Goal: Transaction & Acquisition: Purchase product/service

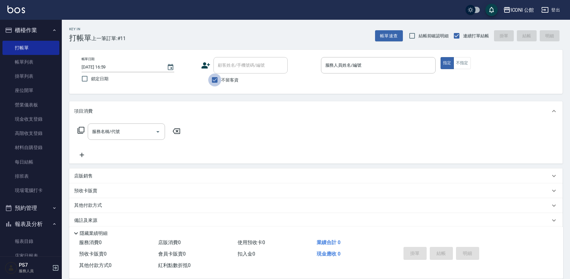
click at [215, 81] on input "不留客資" at bounding box center [214, 80] width 13 height 13
checkbox input "false"
click at [325, 64] on input "服務人員姓名/編號" at bounding box center [378, 65] width 109 height 11
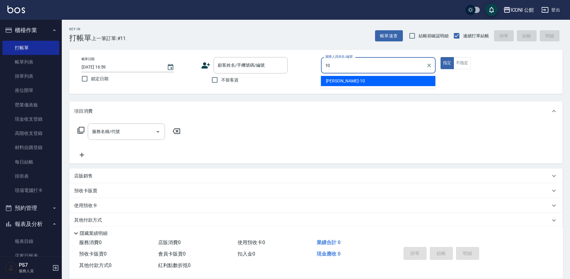
type input "[PERSON_NAME]-10"
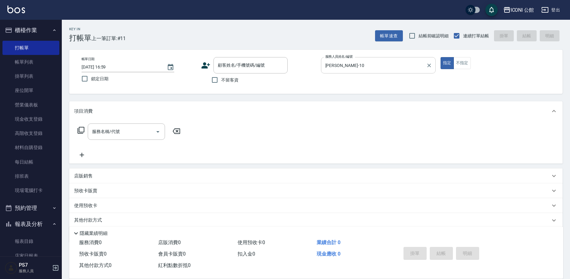
type button "true"
click at [202, 64] on icon at bounding box center [205, 65] width 9 height 9
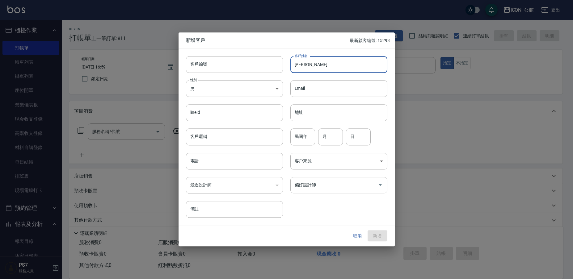
type input "[PERSON_NAME]"
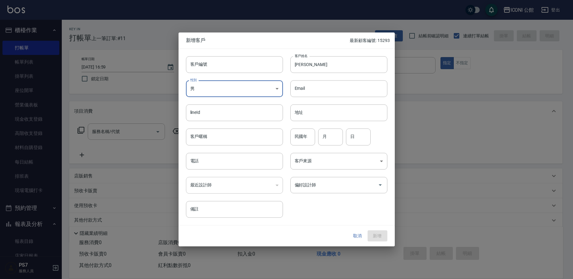
click at [257, 91] on body "ICONI 公館 登出 櫃檯作業 打帳單 帳單列表 掛單列表 座位開單 營業儀表板 現金收支登錄 高階收支登錄 材料自購登錄 每日結帳 排班表 現場電腦打卡 …" at bounding box center [286, 151] width 573 height 302
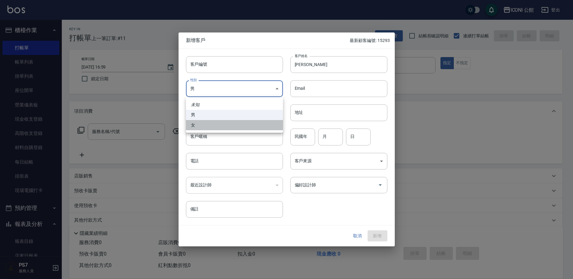
click at [240, 125] on li "女" at bounding box center [234, 125] width 97 height 10
type input "[DEMOGRAPHIC_DATA]"
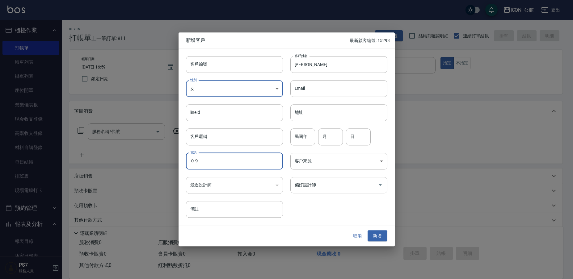
type input "０"
type input "0986210635"
click at [319, 183] on input "偏好設計師" at bounding box center [334, 185] width 82 height 11
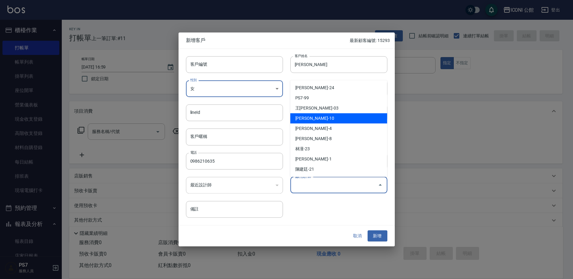
click at [323, 118] on li "[PERSON_NAME]-10" at bounding box center [338, 118] width 97 height 10
type input "陳心如"
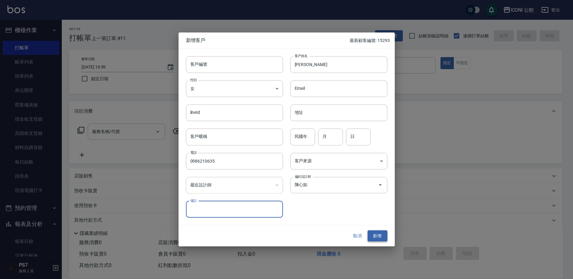
click at [381, 235] on button "新增" at bounding box center [378, 235] width 20 height 11
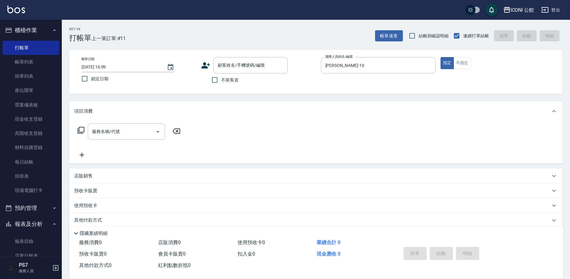
drag, startPoint x: 543, startPoint y: 81, endPoint x: 478, endPoint y: 45, distance: 74.3
click at [543, 81] on div "帳單日期 [DATE] 16:59 鎖定日期 顧客姓名/手機號碼/編號 顧客姓名/手機號碼/編號 不留客資 服務人員姓名/編號 [PERSON_NAME]-1…" at bounding box center [316, 71] width 478 height 29
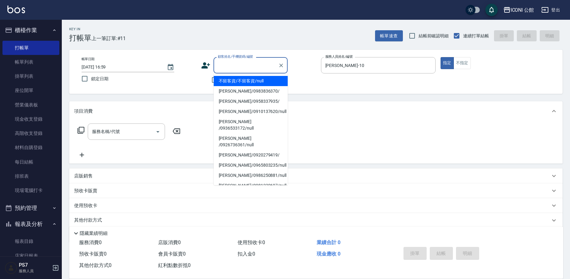
click at [260, 61] on input "顧客姓名/手機號碼/編號" at bounding box center [245, 65] width 59 height 11
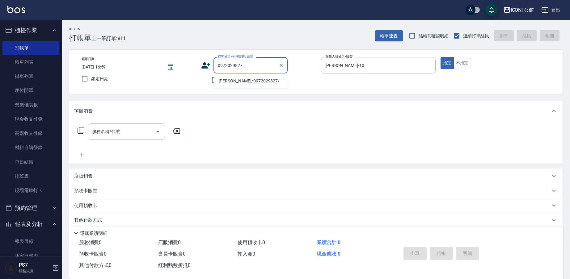
click at [249, 81] on li "[PERSON_NAME]/0972029827/" at bounding box center [251, 81] width 74 height 10
type input "[PERSON_NAME]/0972029827/"
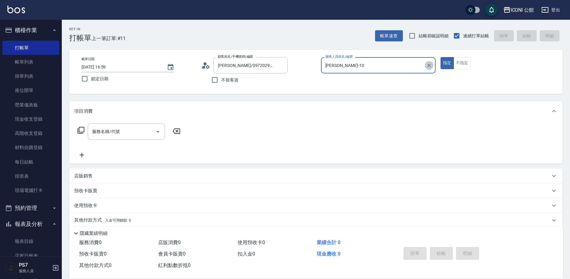
click at [425, 67] on button "Clear" at bounding box center [429, 65] width 9 height 9
click at [280, 65] on icon "Clear" at bounding box center [281, 65] width 6 height 6
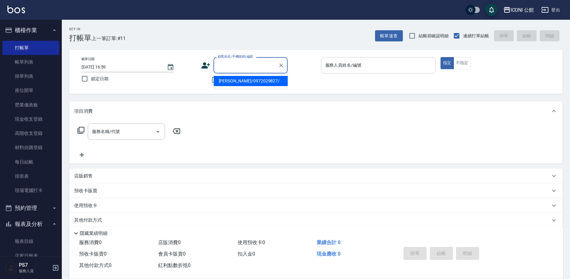
click at [223, 66] on input "顧客姓名/手機號碼/編號" at bounding box center [245, 65] width 59 height 11
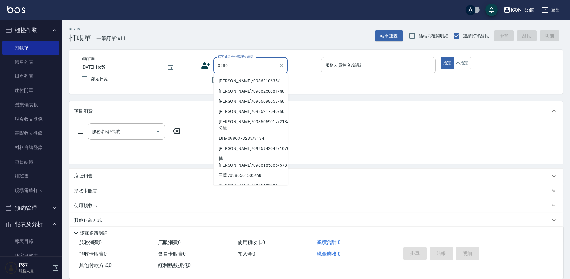
click at [220, 80] on li "[PERSON_NAME]/0986210635/" at bounding box center [251, 81] width 74 height 10
type input "[PERSON_NAME]/0986210635/"
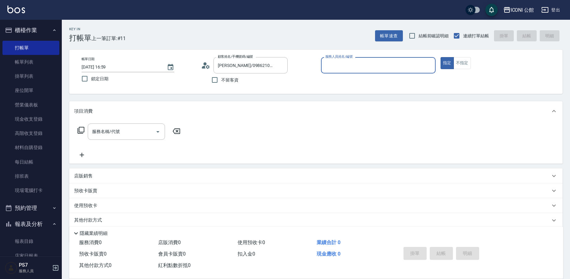
type input "[PERSON_NAME]-10"
click at [92, 190] on p "預收卡販賣" at bounding box center [85, 191] width 23 height 6
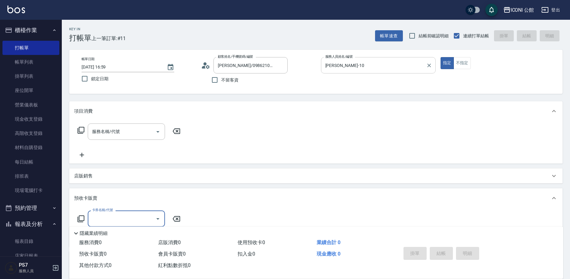
click at [110, 217] on input "卡券名稱/代號" at bounding box center [122, 218] width 62 height 11
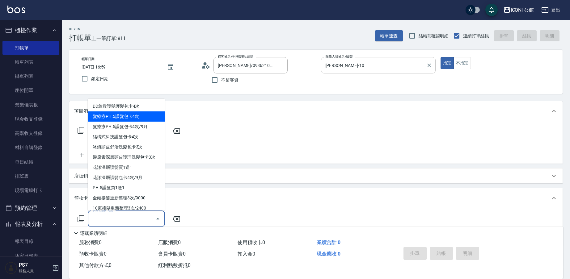
click at [109, 119] on span "髮療療PH.5護髮包卡4次" at bounding box center [126, 117] width 77 height 10
type input "髮療療PH.5護髮包卡4次(902)"
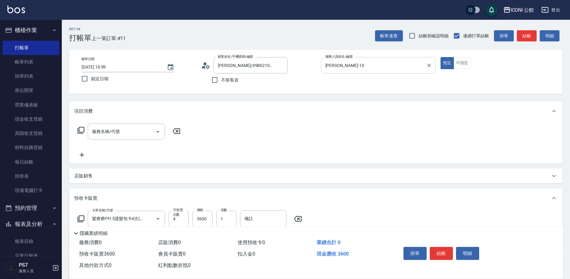
click at [82, 217] on icon at bounding box center [80, 218] width 7 height 7
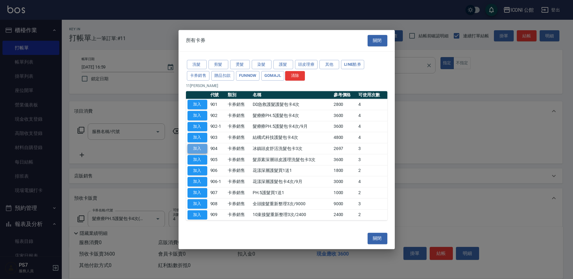
click at [200, 151] on button "加入" at bounding box center [198, 149] width 20 height 10
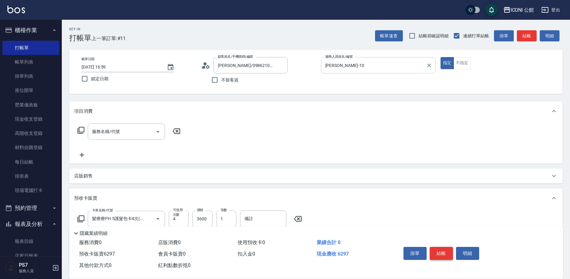
click at [443, 252] on button "結帳" at bounding box center [441, 253] width 23 height 13
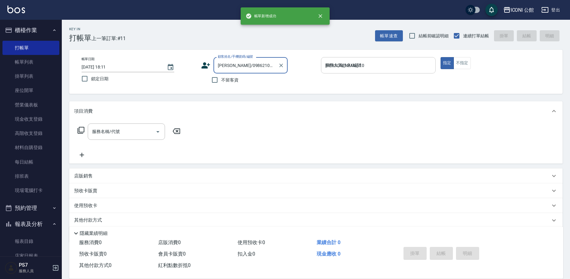
type input "[DATE] 18:11"
click at [242, 64] on input "顧客姓名/手機號碼/編號" at bounding box center [245, 65] width 59 height 11
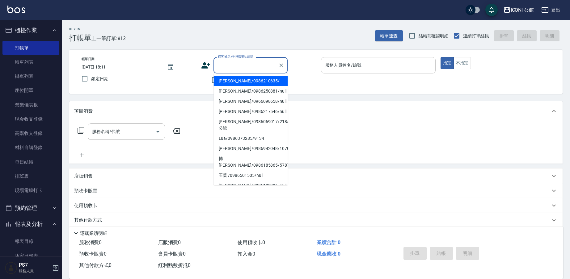
click at [243, 82] on li "[PERSON_NAME]/0986210635/" at bounding box center [251, 81] width 74 height 10
type input "[PERSON_NAME]/0986210635/"
type input "[PERSON_NAME]-10"
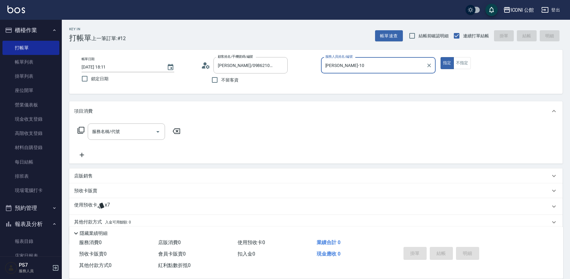
click at [102, 205] on icon at bounding box center [101, 206] width 6 height 6
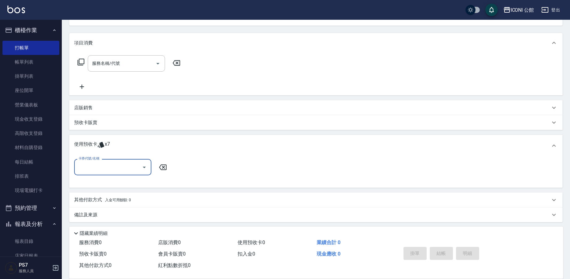
scroll to position [71, 0]
click at [140, 162] on button "Open" at bounding box center [144, 165] width 10 height 10
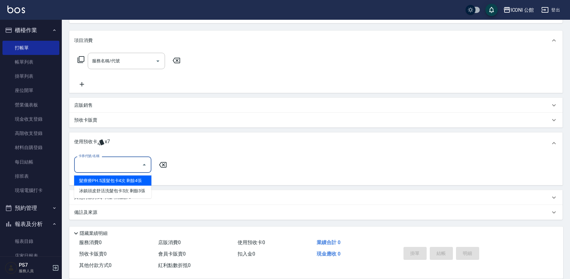
click at [142, 181] on div "髮療療PH.5護髮包卡4次 剩餘4張" at bounding box center [112, 181] width 77 height 10
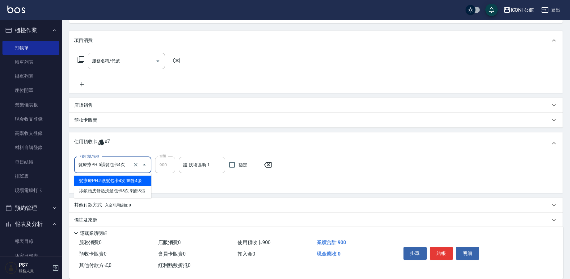
click at [121, 167] on input "髮療療PH.5護髮包卡4次" at bounding box center [104, 165] width 54 height 11
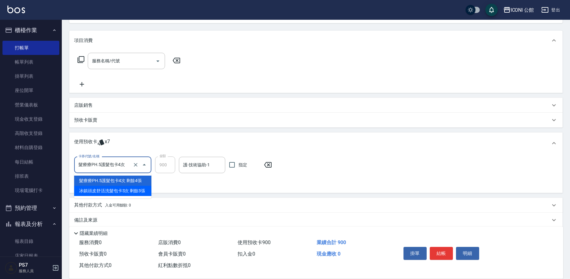
click at [138, 192] on div "冰鎮頭皮舒活洗髮包卡3次 剩餘3張" at bounding box center [112, 191] width 77 height 10
type input "冰鎮頭皮舒活洗髮包卡3次"
type input "899"
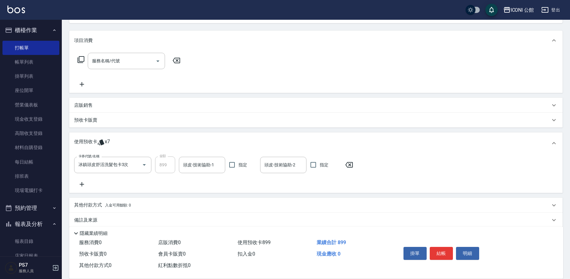
click at [81, 185] on icon at bounding box center [81, 184] width 15 height 7
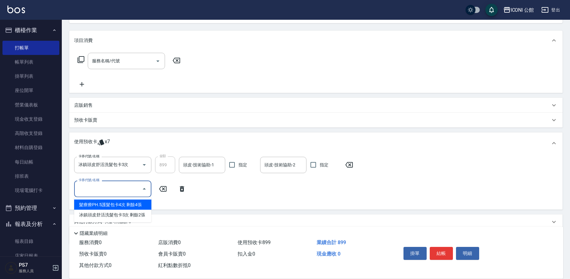
click at [112, 191] on input "卡券代號/名稱" at bounding box center [108, 188] width 62 height 11
click at [117, 203] on div "髮療療PH.5護髮包卡4次 剩餘4張" at bounding box center [112, 205] width 77 height 10
type input "髮療療PH.5護髮包卡4次"
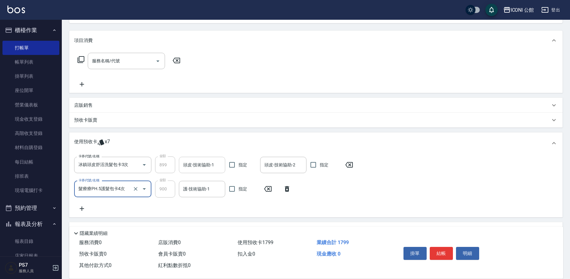
click at [197, 167] on input "頭皮-技術協助-1" at bounding box center [202, 165] width 41 height 11
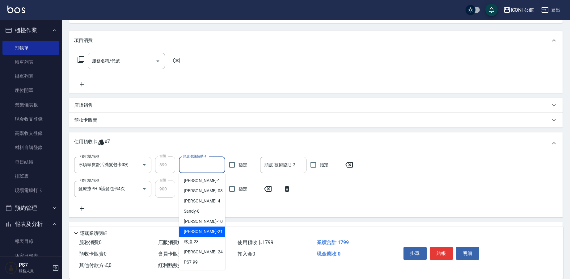
click at [217, 235] on div "[PERSON_NAME] -21" at bounding box center [202, 232] width 46 height 10
type input "[PERSON_NAME]-21"
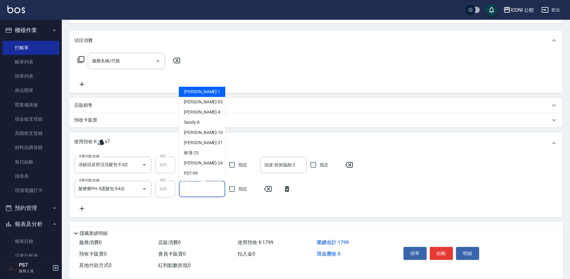
click at [198, 189] on input "護-技術協助-1" at bounding box center [202, 189] width 41 height 11
click at [201, 143] on div "[PERSON_NAME] -21" at bounding box center [202, 143] width 46 height 10
type input "[PERSON_NAME]-21"
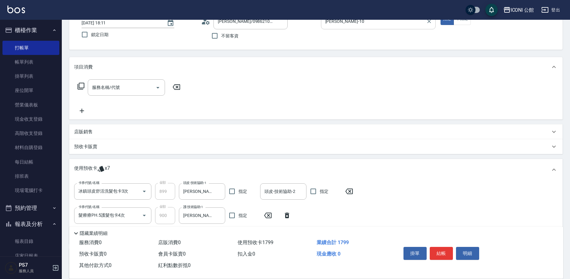
scroll to position [8, 0]
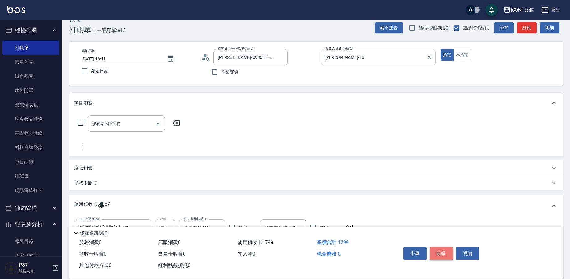
click at [441, 252] on button "結帳" at bounding box center [441, 253] width 23 height 13
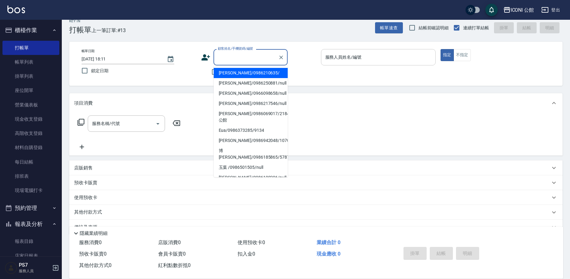
click at [239, 57] on input "顧客姓名/手機號碼/編號" at bounding box center [245, 57] width 59 height 11
type input "t"
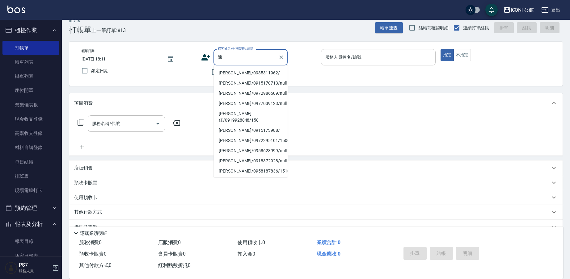
scroll to position [57, 0]
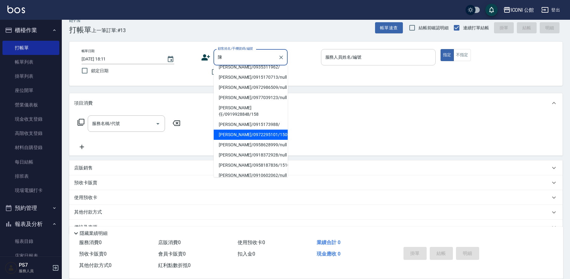
click at [238, 130] on li "[PERSON_NAME]/0972295101/15000" at bounding box center [251, 135] width 74 height 10
type input "[PERSON_NAME]/0972295101/15000"
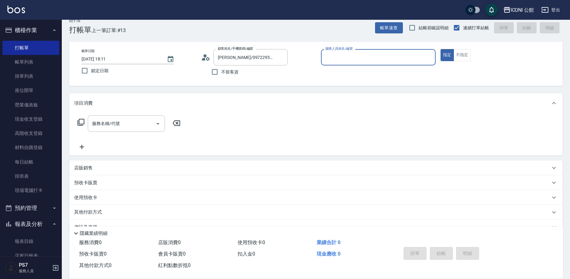
type input "[PERSON_NAME]-10"
click at [80, 122] on icon at bounding box center [80, 122] width 7 height 7
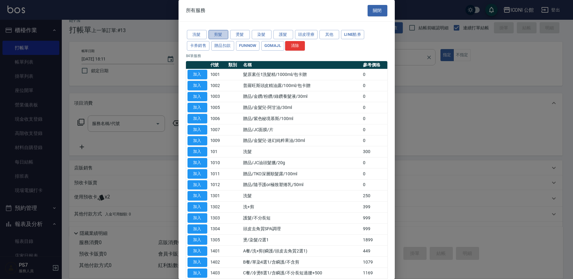
click at [218, 32] on button "剪髮" at bounding box center [219, 35] width 20 height 10
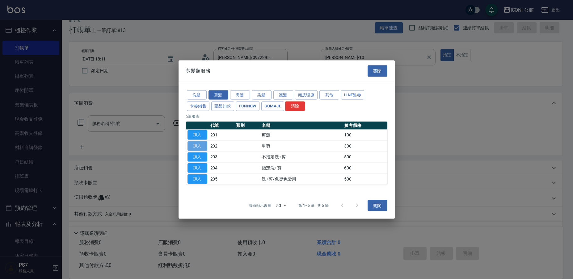
click at [204, 145] on button "加入" at bounding box center [198, 146] width 20 height 10
type input "單剪(202)"
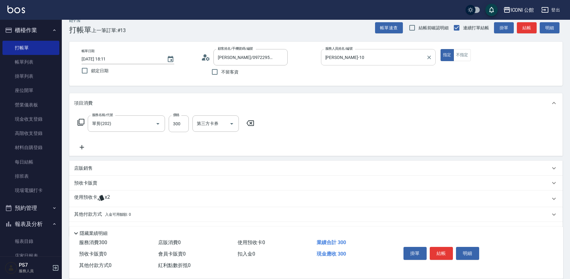
click at [105, 198] on span "x2" at bounding box center [107, 198] width 5 height 9
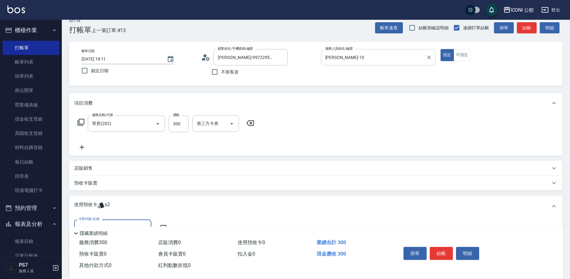
scroll to position [0, 0]
click at [121, 220] on div "卡券代號/名稱" at bounding box center [112, 228] width 77 height 16
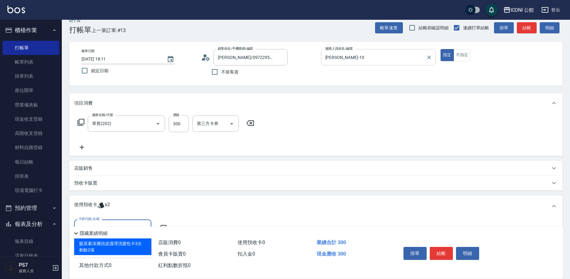
click at [121, 242] on div "髮原素深層頭皮護理洗髮包卡3次 剩餘2張" at bounding box center [112, 247] width 77 height 17
type input "髮原素深層頭皮護理洗髮包卡3次"
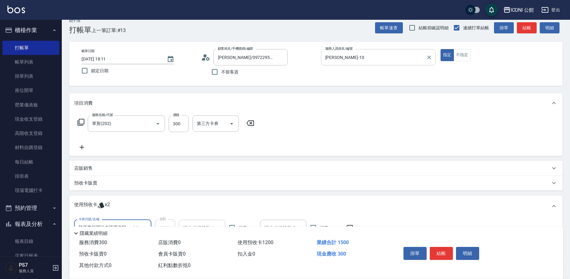
click at [204, 222] on div "頭皮-技術協助-1" at bounding box center [202, 228] width 46 height 16
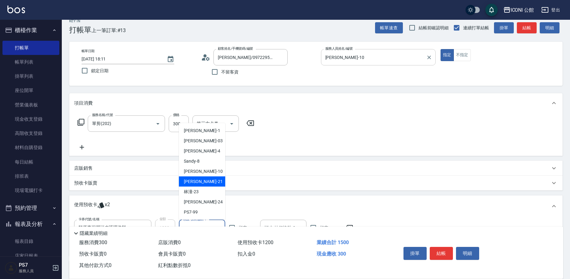
click at [199, 185] on div "[PERSON_NAME] -21" at bounding box center [202, 182] width 46 height 10
type input "[PERSON_NAME]-21"
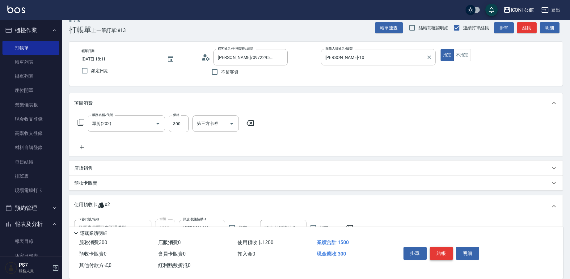
click at [446, 255] on button "結帳" at bounding box center [441, 253] width 23 height 13
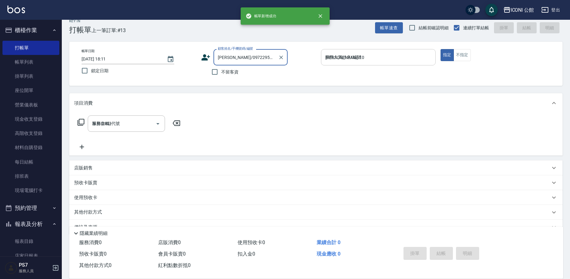
type input "[DATE] 18:12"
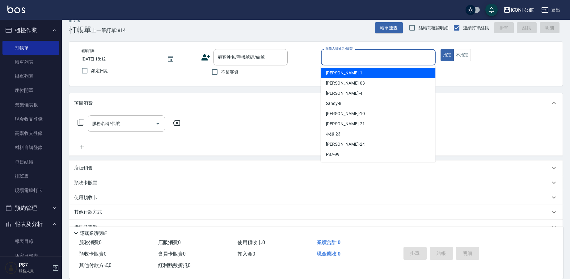
click at [344, 58] on input "服務人員姓名/編號" at bounding box center [378, 57] width 109 height 11
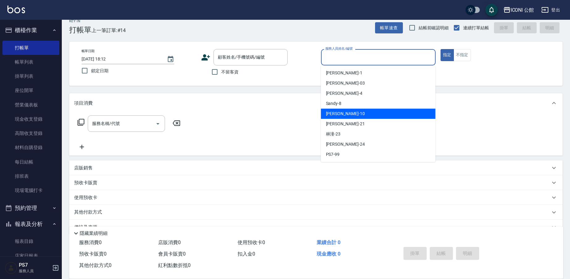
click at [336, 116] on span "[PERSON_NAME] -10" at bounding box center [345, 114] width 39 height 6
type input "[PERSON_NAME]-10"
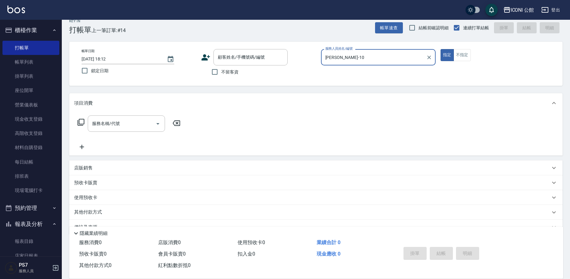
click at [82, 122] on icon at bounding box center [80, 122] width 7 height 7
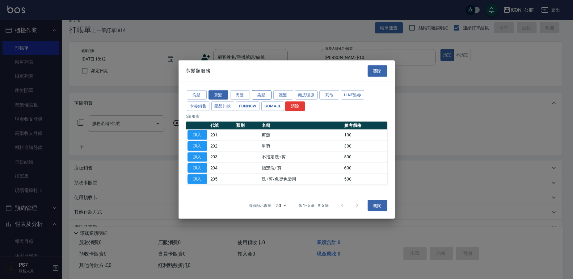
click at [258, 96] on button "染髮" at bounding box center [262, 95] width 20 height 10
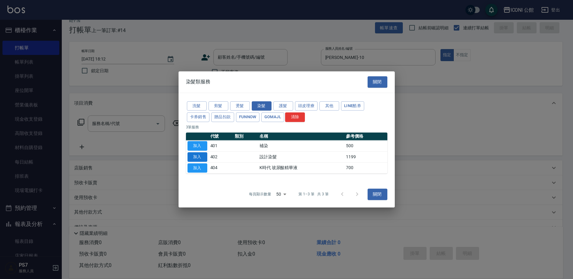
click at [197, 161] on button "加入" at bounding box center [198, 157] width 20 height 10
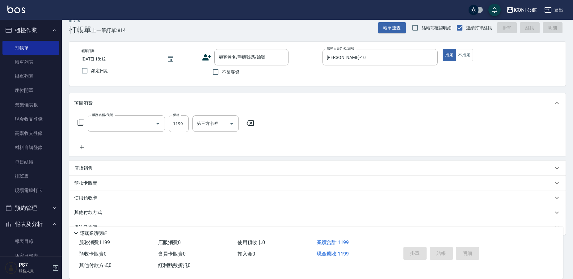
type input "設計染髮(402)"
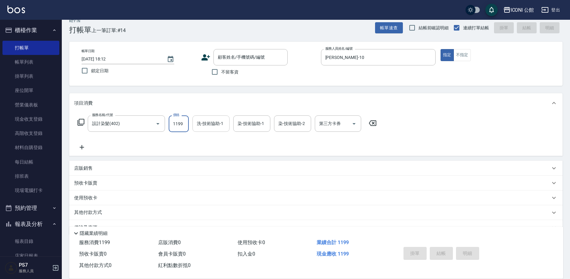
drag, startPoint x: 171, startPoint y: 124, endPoint x: 200, endPoint y: 125, distance: 30.0
click at [200, 125] on div "服務名稱/代號 設計染髮(402) 服務名稱/代號 價格 1199 價格 洗-技術協助-1 洗-技術協助-1 染-技術協助-1 染-技術協助-1 染-技術協助…" at bounding box center [227, 124] width 306 height 17
type input "1488"
click at [83, 122] on icon at bounding box center [80, 122] width 7 height 7
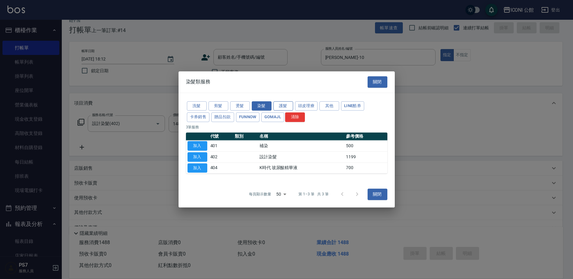
click at [281, 105] on button "護髮" at bounding box center [283, 106] width 20 height 10
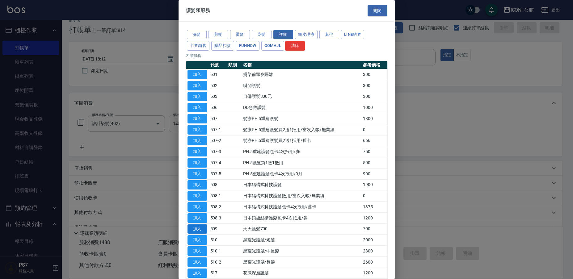
click at [204, 225] on button "加入" at bounding box center [198, 230] width 20 height 10
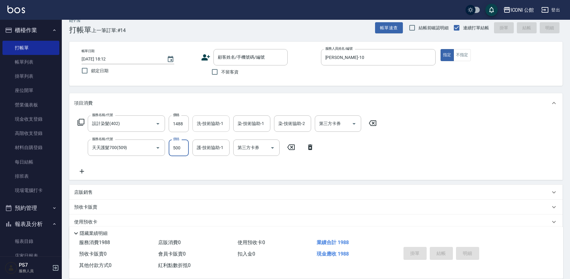
type input "500"
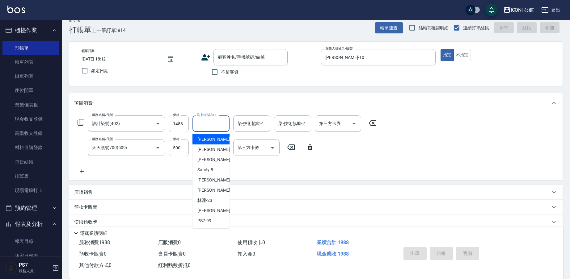
click at [210, 126] on input "洗-技術協助-1" at bounding box center [211, 123] width 32 height 11
click at [210, 190] on span "[PERSON_NAME] -21" at bounding box center [216, 190] width 39 height 6
type input "[PERSON_NAME]-21"
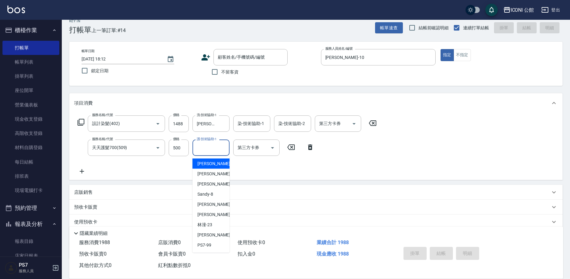
click at [204, 148] on input "護-技術協助-1" at bounding box center [211, 147] width 32 height 11
click at [203, 214] on span "[PERSON_NAME] -21" at bounding box center [216, 215] width 39 height 6
type input "[PERSON_NAME]-21"
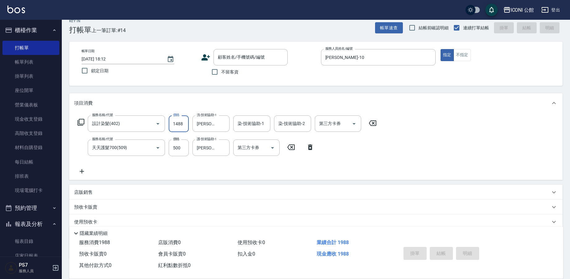
drag, startPoint x: 172, startPoint y: 124, endPoint x: 189, endPoint y: 130, distance: 17.4
click at [189, 130] on div "服務名稱/代號 設計染髮(402) 服務名稱/代號 價格 1488 價格 洗-技術協助-1 [PERSON_NAME]-21 洗-技術協助-1 染-技術協助-…" at bounding box center [227, 124] width 306 height 17
type input "1388"
click at [218, 72] on input "不留客資" at bounding box center [214, 71] width 13 height 13
checkbox input "true"
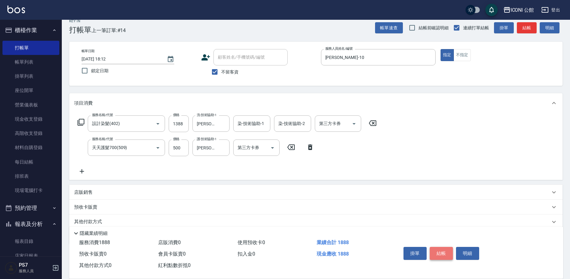
click at [438, 254] on button "結帳" at bounding box center [441, 253] width 23 height 13
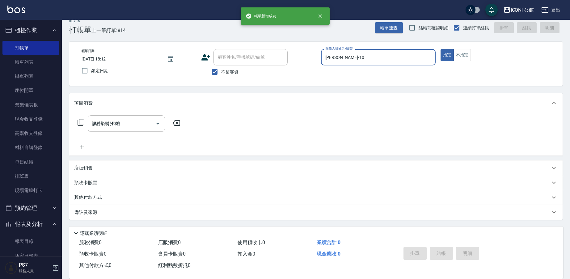
type input "[DATE] 18:13"
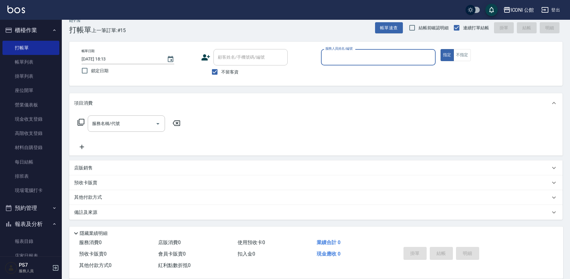
click at [322, 56] on div "服務人員姓名/編號" at bounding box center [378, 57] width 115 height 16
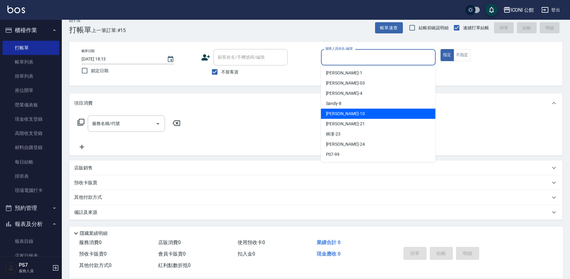
click at [355, 116] on div "[PERSON_NAME] -10" at bounding box center [378, 114] width 115 height 10
type input "[PERSON_NAME]-10"
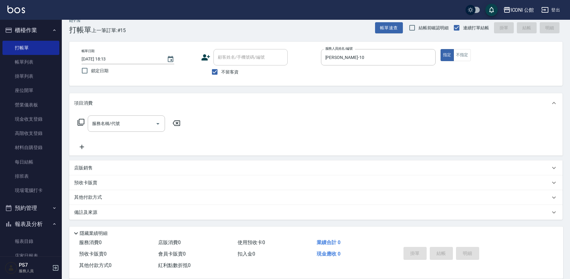
click at [82, 124] on icon at bounding box center [81, 122] width 7 height 7
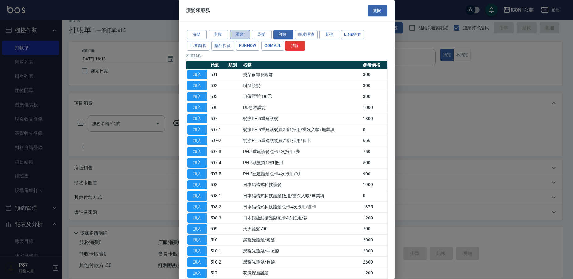
click at [240, 33] on button "燙髮" at bounding box center [240, 35] width 20 height 10
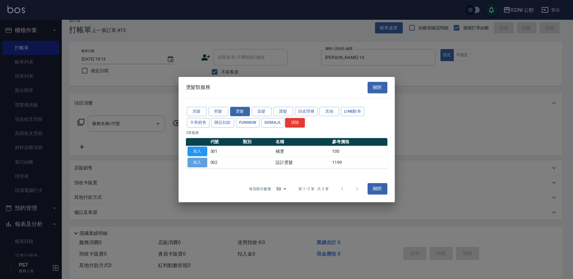
click at [197, 161] on button "加入" at bounding box center [198, 163] width 20 height 10
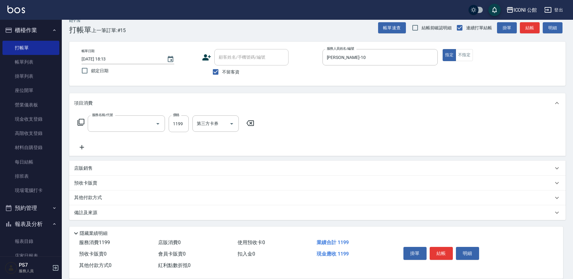
type input "設計燙髮(302)"
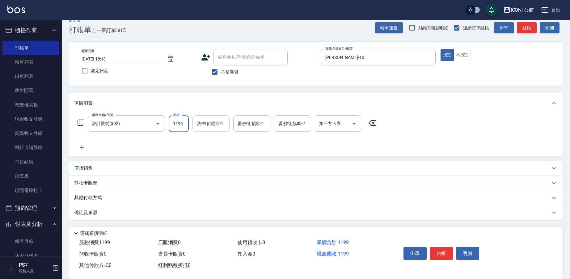
drag, startPoint x: 172, startPoint y: 124, endPoint x: 200, endPoint y: 120, distance: 28.3
click at [200, 120] on div "服務名稱/代號 設計燙髮(302) 服務名稱/代號 價格 1199 價格 洗-技術協助-1 洗-技術協助-1 燙-技術協助-1 燙-技術協助-1 燙-技術協助…" at bounding box center [227, 124] width 306 height 17
click at [173, 123] on input "1199" at bounding box center [179, 124] width 20 height 17
drag, startPoint x: 174, startPoint y: 124, endPoint x: 186, endPoint y: 130, distance: 13.1
click at [186, 130] on input "1199" at bounding box center [179, 124] width 20 height 17
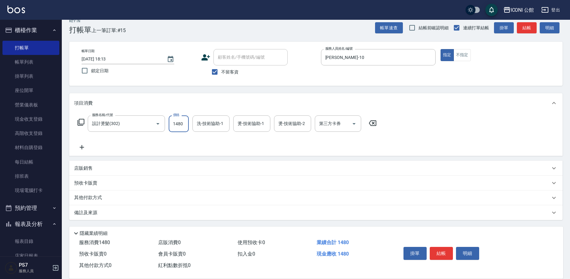
type input "1480"
type input "[PERSON_NAME]-21"
click at [446, 250] on button "結帳" at bounding box center [441, 253] width 23 height 13
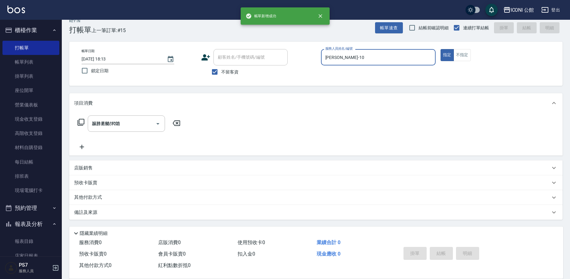
type input "[DATE] 18:14"
click at [344, 55] on input "服務人員姓名/編號" at bounding box center [378, 57] width 109 height 11
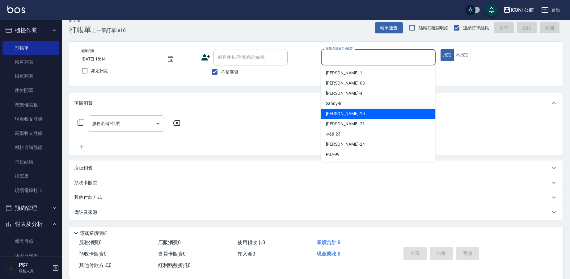
click at [336, 115] on span "[PERSON_NAME] -10" at bounding box center [345, 114] width 39 height 6
type input "[PERSON_NAME]-10"
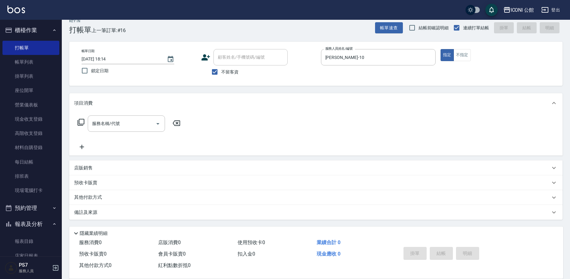
click at [80, 121] on icon at bounding box center [80, 122] width 7 height 7
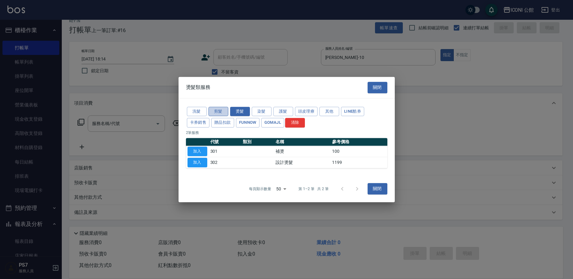
click at [221, 109] on button "剪髮" at bounding box center [219, 112] width 20 height 10
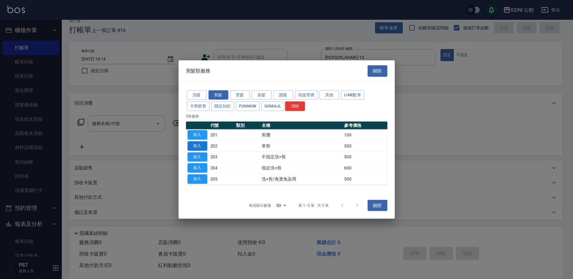
click at [195, 146] on button "加入" at bounding box center [198, 146] width 20 height 10
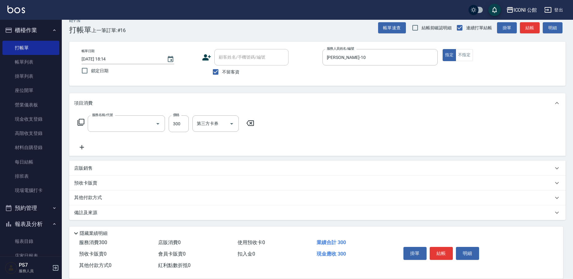
type input "單剪(202)"
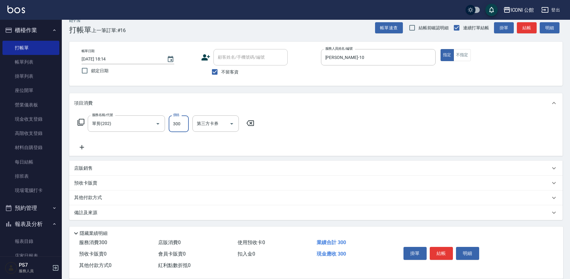
drag, startPoint x: 169, startPoint y: 127, endPoint x: 213, endPoint y: 136, distance: 45.1
click at [213, 136] on div "服務名稱/代號 單剪(202) 服務名稱/代號 價格 300 價格 第三方卡券 第三方卡券" at bounding box center [166, 134] width 184 height 36
drag, startPoint x: 185, startPoint y: 125, endPoint x: 157, endPoint y: 120, distance: 28.5
click at [157, 120] on div "服務名稱/代號 單剪(202) 服務名稱/代號 價格 300 價格 第三方卡券 第三方卡券" at bounding box center [166, 124] width 184 height 17
type input "200"
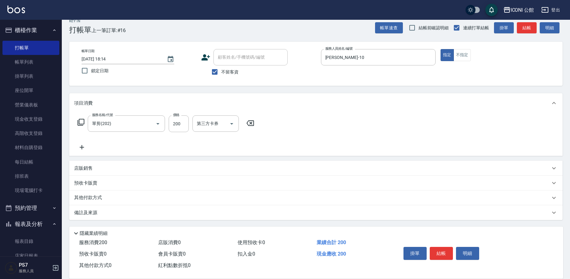
click at [83, 121] on icon at bounding box center [80, 122] width 7 height 7
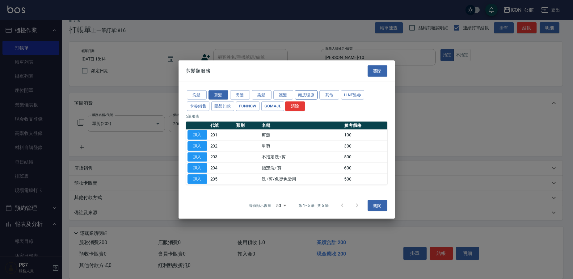
click at [299, 95] on button "頭皮理療" at bounding box center [306, 95] width 23 height 10
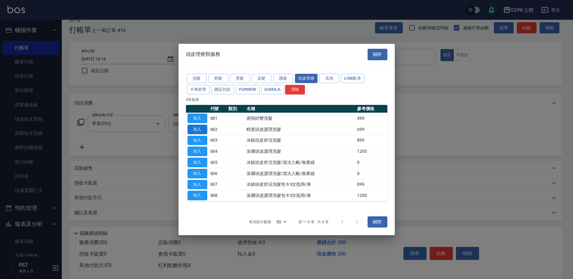
click at [201, 129] on button "加入" at bounding box center [198, 130] width 20 height 10
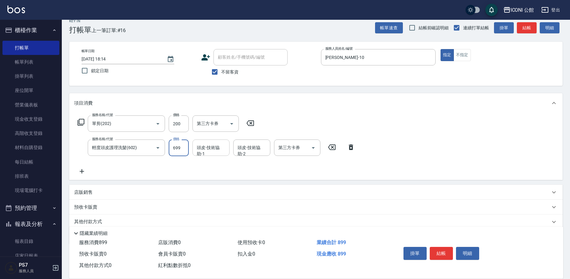
click at [201, 151] on input "頭皮-技術協助-1" at bounding box center [211, 147] width 32 height 11
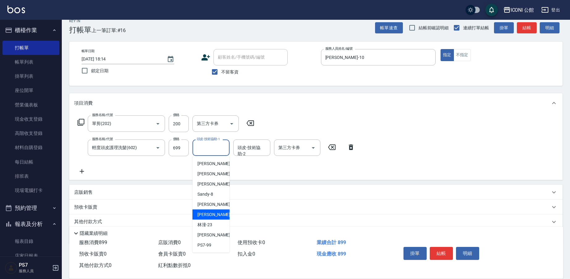
click at [222, 215] on div "[PERSON_NAME] -21" at bounding box center [210, 215] width 37 height 10
type input "[PERSON_NAME]-21"
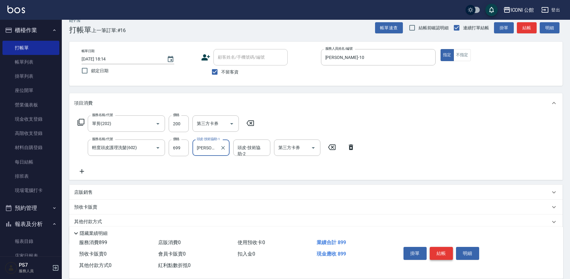
click at [449, 255] on button "結帳" at bounding box center [441, 253] width 23 height 13
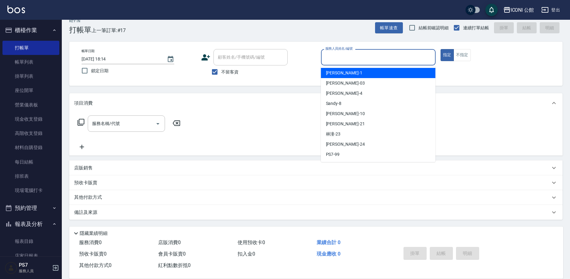
click at [351, 58] on input "服務人員姓名/編號" at bounding box center [378, 57] width 109 height 11
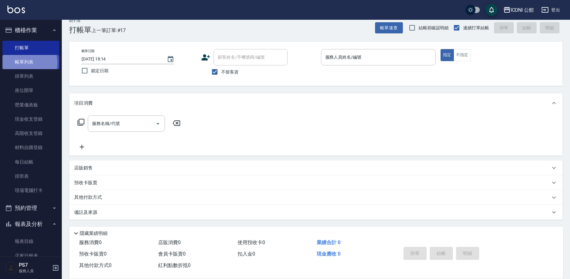
click at [21, 62] on link "帳單列表" at bounding box center [30, 62] width 57 height 14
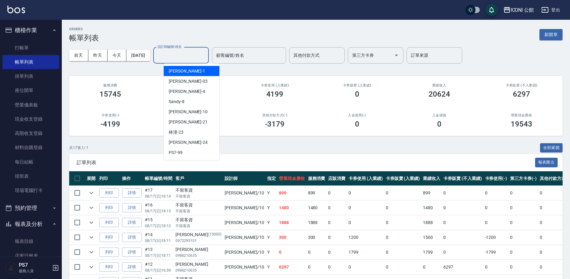
click at [187, 55] on input "設計師編號/姓名" at bounding box center [181, 55] width 50 height 11
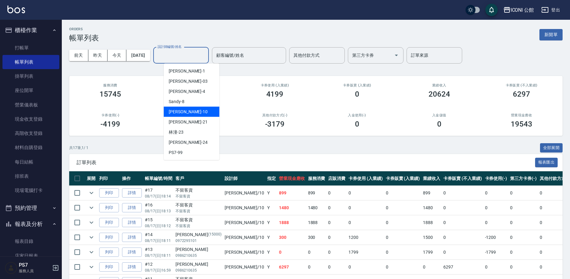
click at [189, 113] on div "[PERSON_NAME] -10" at bounding box center [192, 112] width 56 height 10
type input "[PERSON_NAME]-10"
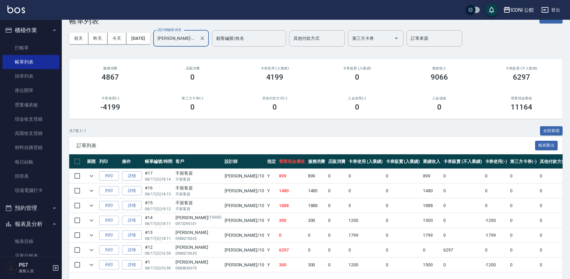
scroll to position [39, 0]
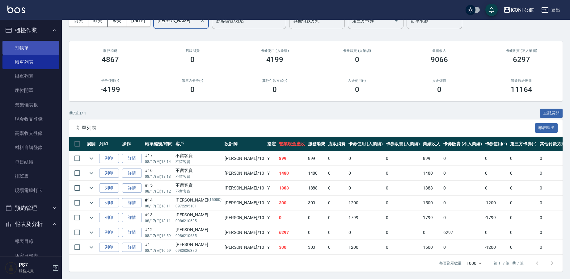
click at [33, 43] on link "打帳單" at bounding box center [30, 48] width 57 height 14
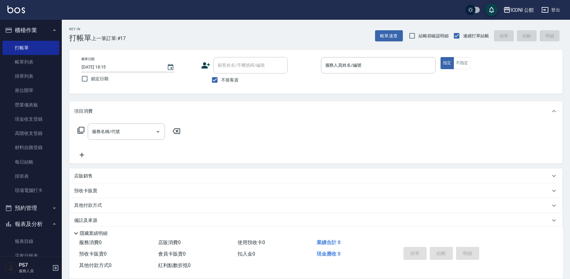
click at [249, 66] on input "顧客姓名/手機號碼/編號" at bounding box center [250, 65] width 69 height 11
click at [218, 81] on input "不留客資" at bounding box center [214, 80] width 13 height 13
checkbox input "false"
click at [235, 67] on input "顧客姓名/手機號碼/編號" at bounding box center [245, 65] width 59 height 11
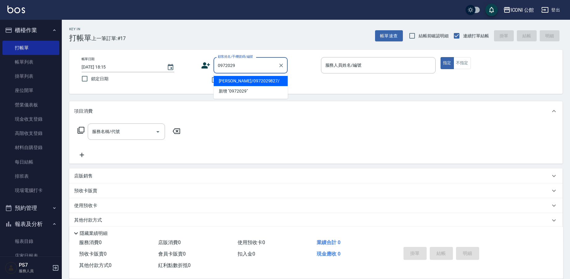
click at [221, 83] on li "[PERSON_NAME]/0972029827/" at bounding box center [251, 81] width 74 height 10
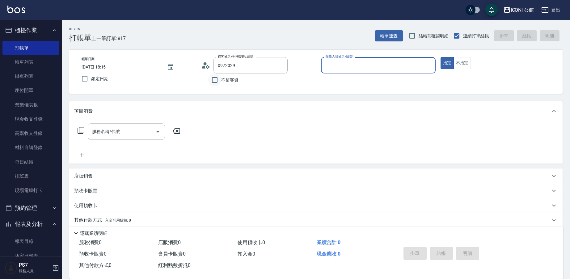
type input "[PERSON_NAME]/0972029827/"
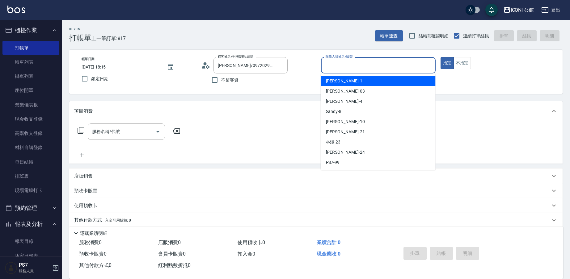
click at [346, 62] on input "服務人員姓名/編號" at bounding box center [378, 65] width 109 height 11
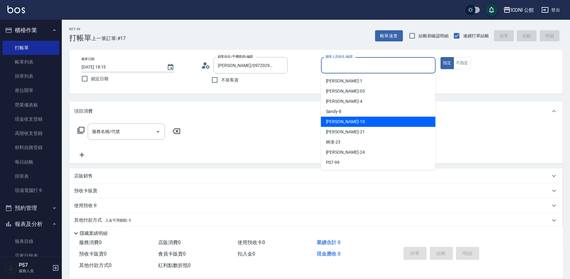
click at [345, 123] on div "[PERSON_NAME] -10" at bounding box center [378, 122] width 115 height 10
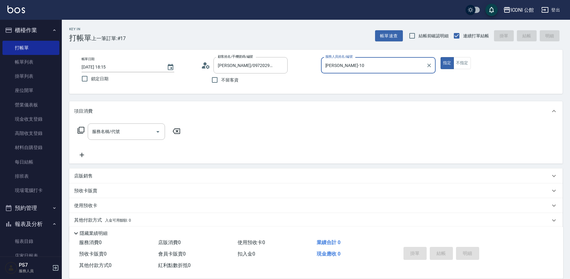
type input "[PERSON_NAME]-10"
click at [91, 188] on p "預收卡販賣" at bounding box center [85, 191] width 23 height 6
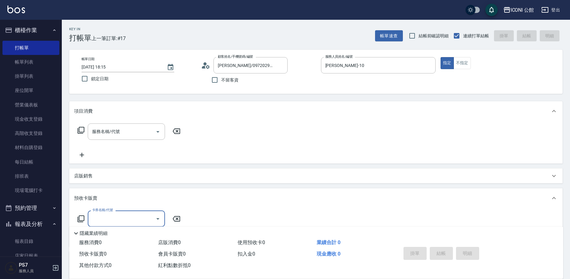
click at [79, 218] on icon at bounding box center [81, 219] width 7 height 7
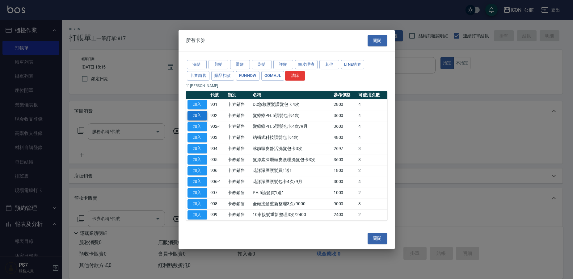
click at [198, 115] on button "加入" at bounding box center [198, 116] width 20 height 10
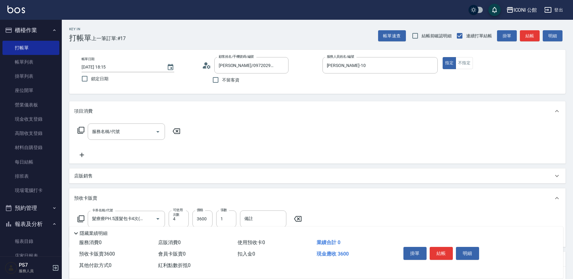
type input "髮療療PH.5護髮包卡4次(902)"
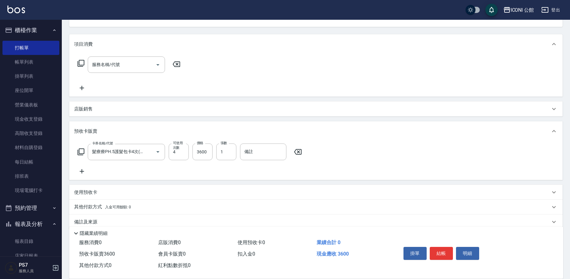
scroll to position [77, 0]
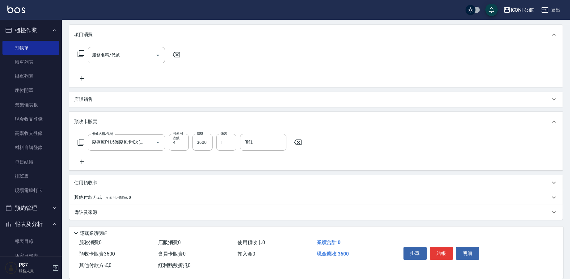
drag, startPoint x: 88, startPoint y: 200, endPoint x: 97, endPoint y: 207, distance: 11.5
click at [88, 200] on p "其他付款方式 入金可用餘額: 0" at bounding box center [102, 197] width 57 height 7
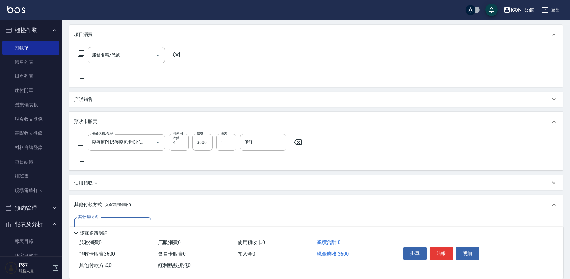
click at [115, 221] on input "其他付款方式" at bounding box center [113, 225] width 72 height 11
click at [118, 210] on span "信用卡" at bounding box center [112, 210] width 77 height 10
type input "信用卡"
click at [166, 223] on input "0" at bounding box center [178, 225] width 46 height 17
type input "3600"
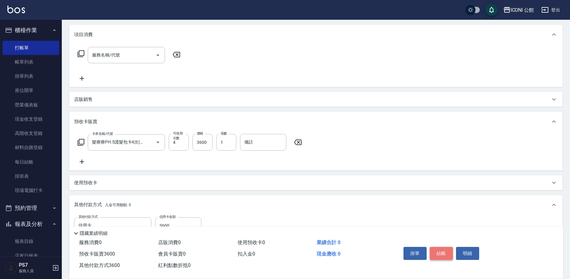
click at [435, 251] on button "結帳" at bounding box center [441, 253] width 23 height 13
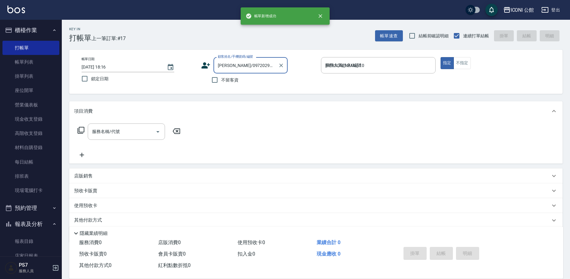
type input "[DATE] 18:16"
click at [243, 63] on input "顧客姓名/手機號碼/編號" at bounding box center [245, 65] width 59 height 11
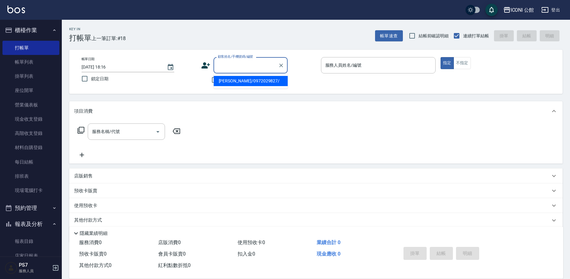
click at [242, 82] on li "[PERSON_NAME]/0972029827/" at bounding box center [251, 81] width 74 height 10
type input "[PERSON_NAME]/0972029827/"
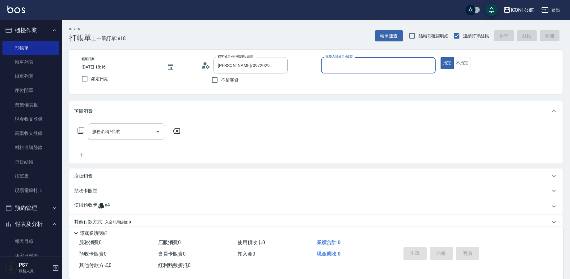
click at [367, 70] on input "服務人員姓名/編號" at bounding box center [378, 65] width 109 height 11
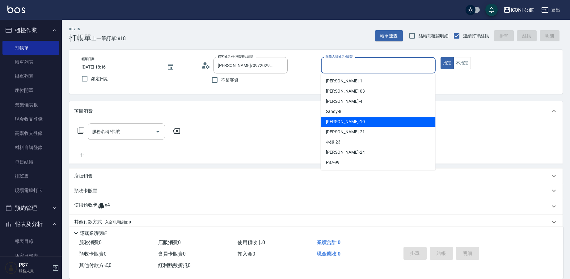
click at [360, 120] on div "[PERSON_NAME] -10" at bounding box center [378, 122] width 115 height 10
type input "[PERSON_NAME]-10"
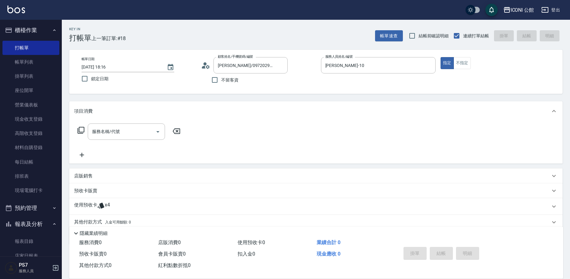
click at [81, 130] on icon at bounding box center [80, 130] width 7 height 7
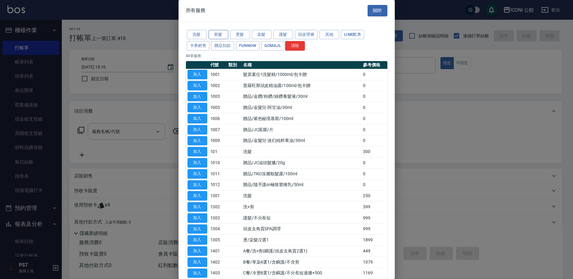
click at [214, 37] on button "剪髮" at bounding box center [219, 35] width 20 height 10
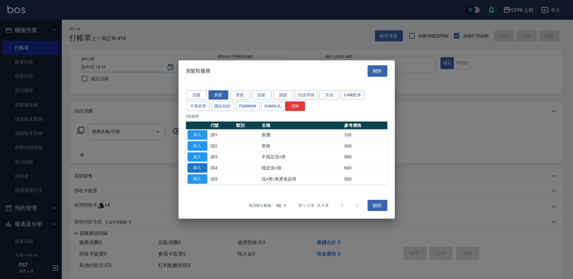
click at [201, 168] on button "加入" at bounding box center [198, 168] width 20 height 10
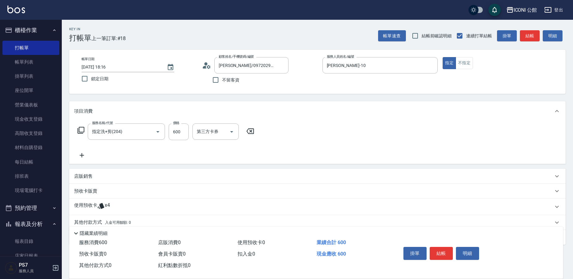
type input "指定洗+剪(204)"
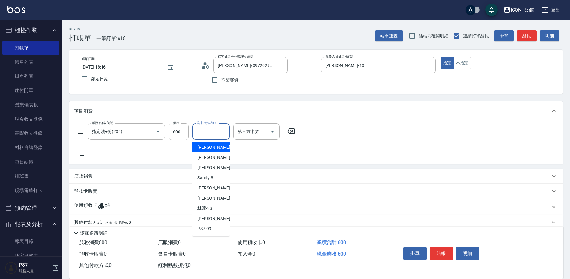
click at [209, 133] on input "洗-技術協助-1" at bounding box center [211, 131] width 32 height 11
click at [213, 195] on div "[PERSON_NAME] -21" at bounding box center [210, 198] width 37 height 10
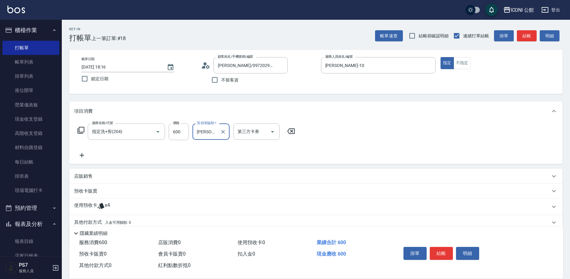
type input "[PERSON_NAME]-21"
click at [104, 206] on icon at bounding box center [100, 205] width 7 height 7
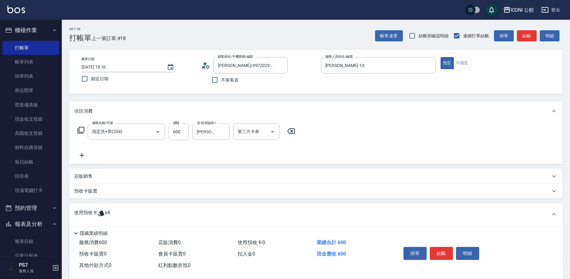
drag, startPoint x: 570, startPoint y: 130, endPoint x: 568, endPoint y: 152, distance: 22.0
click at [560, 166] on div "Key In 打帳單 上一筆訂單:#18 帳單速查 結帳前確認明細 連續打單結帳 掛單 結帳 明細 帳單日期 [DATE] 18:16 鎖定日期 顧客姓名/手…" at bounding box center [316, 185] width 508 height 331
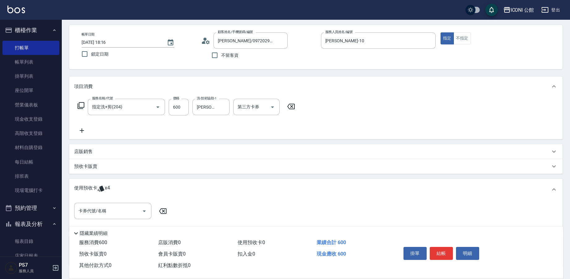
scroll to position [65, 0]
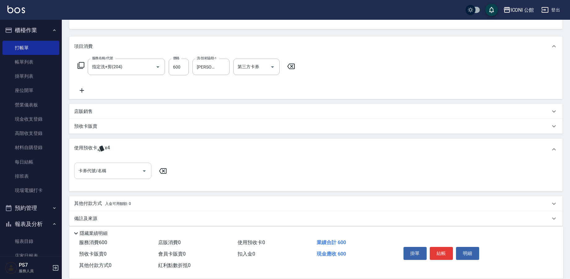
click at [129, 171] on input "卡券代號/名稱" at bounding box center [108, 171] width 62 height 11
click at [130, 184] on div "髮療療PH.5護髮包卡4次 剩餘4張" at bounding box center [112, 187] width 77 height 10
type input "髮療療PH.5護髮包卡4次"
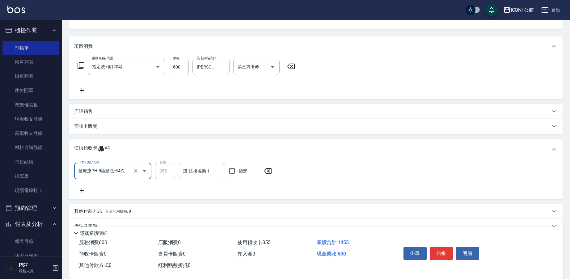
click at [194, 171] on input "護-技術協助-1" at bounding box center [202, 171] width 41 height 11
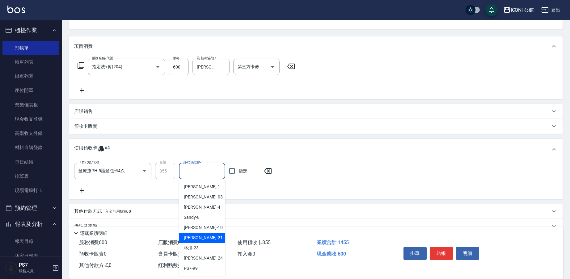
click at [198, 235] on div "[PERSON_NAME] -21" at bounding box center [202, 238] width 46 height 10
type input "[PERSON_NAME]-21"
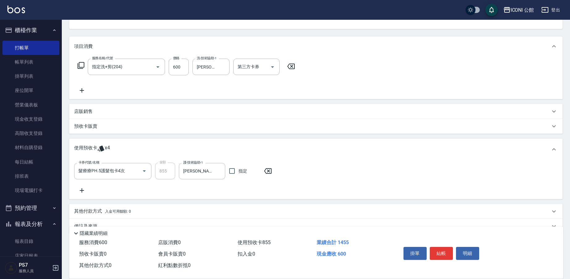
scroll to position [79, 0]
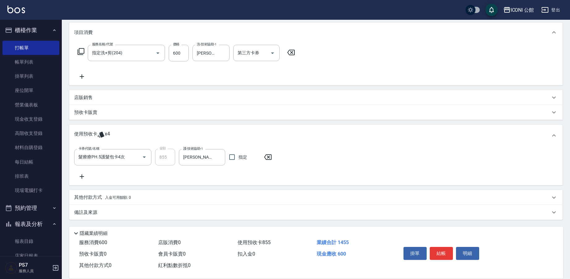
click at [95, 198] on p "其他付款方式 入金可用餘額: 0" at bounding box center [102, 197] width 57 height 7
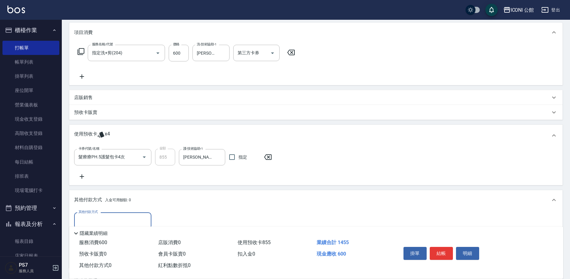
scroll to position [0, 0]
click at [106, 212] on div "其他付款方式 其他付款方式 入金剩餘： 0元 0 ​ 整筆扣入金 0元 異動入金" at bounding box center [315, 239] width 493 height 58
click at [107, 221] on input "其他付款方式" at bounding box center [113, 220] width 72 height 11
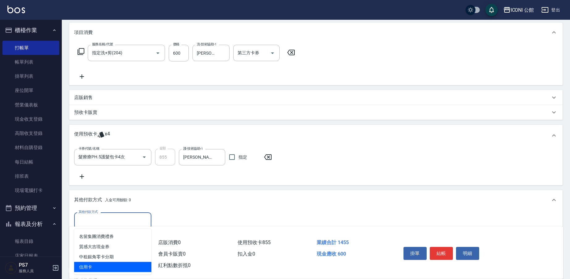
click at [109, 268] on span "信用卡" at bounding box center [112, 267] width 77 height 10
type input "信用卡"
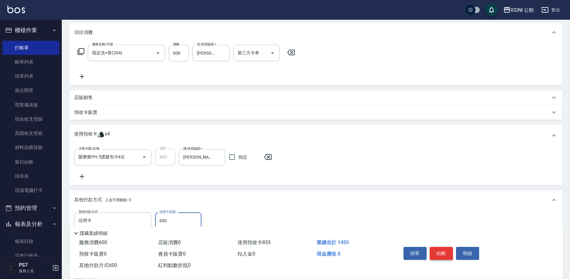
type input "600"
click at [444, 257] on button "結帳" at bounding box center [441, 253] width 23 height 13
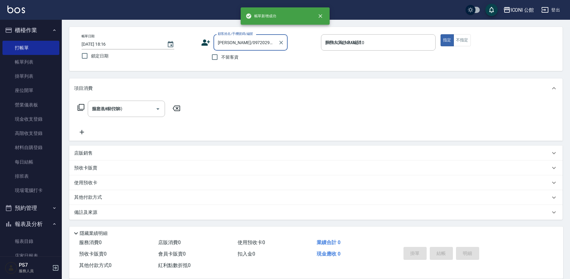
type input "[DATE] 18:17"
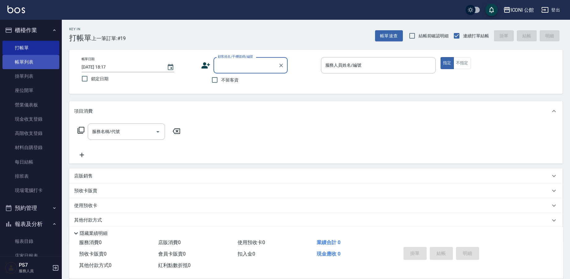
click at [32, 63] on link "帳單列表" at bounding box center [30, 62] width 57 height 14
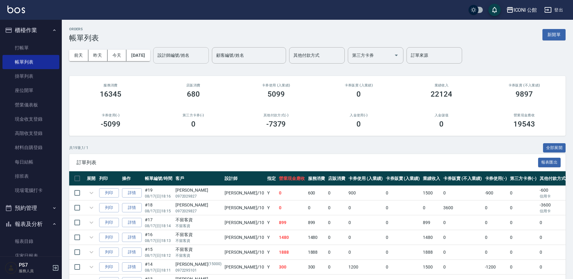
click at [166, 54] on div "設計師編號/姓名" at bounding box center [181, 55] width 56 height 16
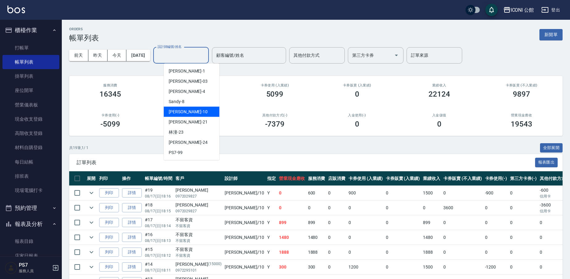
click at [191, 111] on div "[PERSON_NAME] -10" at bounding box center [192, 112] width 56 height 10
type input "[PERSON_NAME]-10"
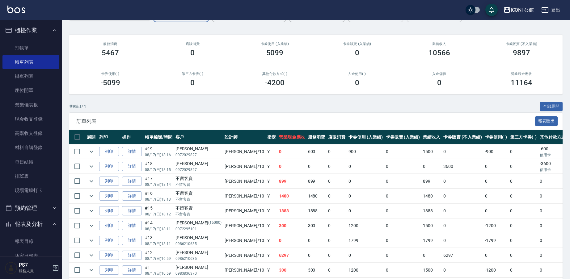
scroll to position [68, 0]
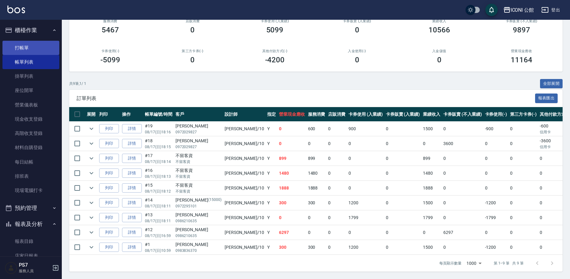
click at [14, 48] on link "打帳單" at bounding box center [30, 48] width 57 height 14
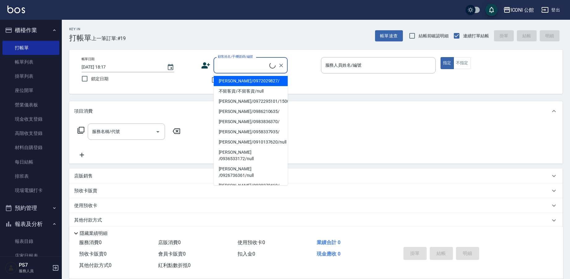
click at [256, 68] on input "顧客姓名/手機號碼/編號" at bounding box center [242, 65] width 53 height 11
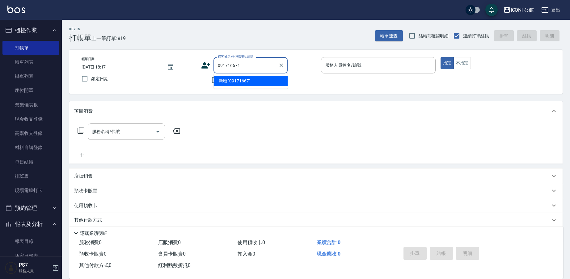
type input "0917166711"
click at [283, 67] on icon "Clear" at bounding box center [281, 66] width 4 height 4
click at [369, 63] on input "服務人員姓名/編號" at bounding box center [378, 65] width 109 height 11
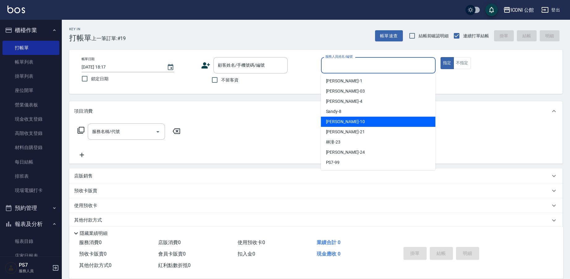
click at [364, 124] on div "[PERSON_NAME] -10" at bounding box center [378, 122] width 115 height 10
type input "[PERSON_NAME]-10"
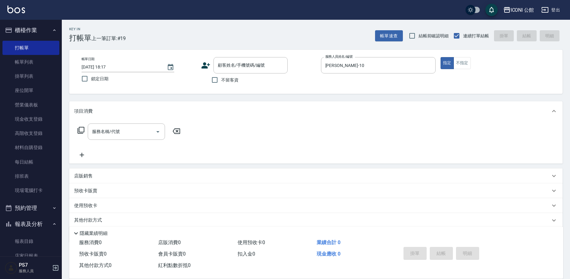
click at [83, 132] on icon at bounding box center [80, 130] width 7 height 7
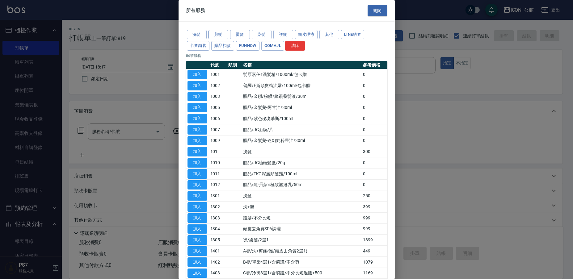
click at [221, 34] on button "剪髮" at bounding box center [219, 35] width 20 height 10
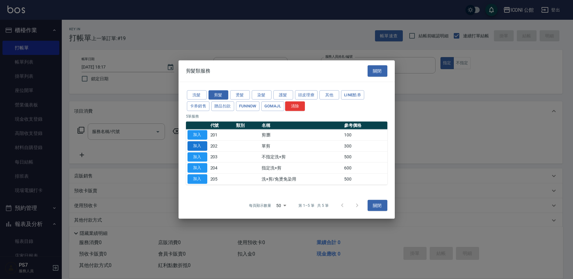
click at [193, 146] on button "加入" at bounding box center [198, 146] width 20 height 10
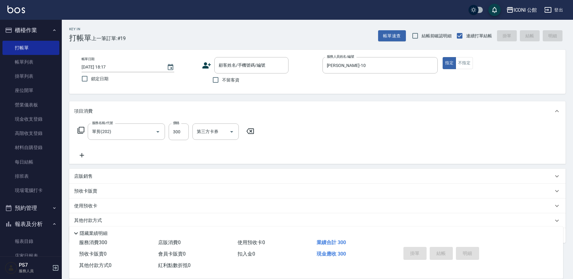
type input "單剪(202)"
drag, startPoint x: 171, startPoint y: 132, endPoint x: 195, endPoint y: 128, distance: 25.0
click at [195, 128] on div "服務名稱/代號 單剪(202) 服務名稱/代號 價格 300 價格 第三方卡券 第三方卡券" at bounding box center [166, 132] width 184 height 17
drag, startPoint x: 174, startPoint y: 132, endPoint x: 201, endPoint y: 134, distance: 27.2
click at [201, 134] on div "服務名稱/代號 單剪(202) 服務名稱/代號 價格 300 價格 第三方卡券 第三方卡券" at bounding box center [166, 132] width 184 height 17
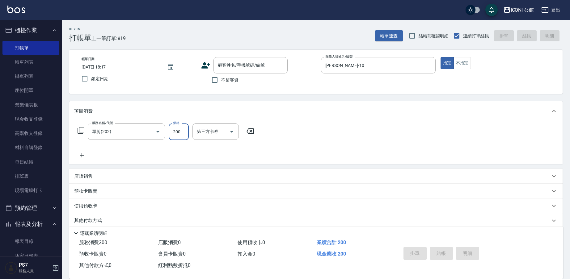
type input "200"
click at [81, 129] on icon at bounding box center [80, 130] width 7 height 7
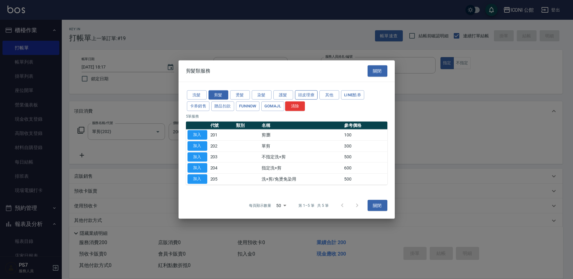
click at [306, 96] on button "頭皮理療" at bounding box center [306, 95] width 23 height 10
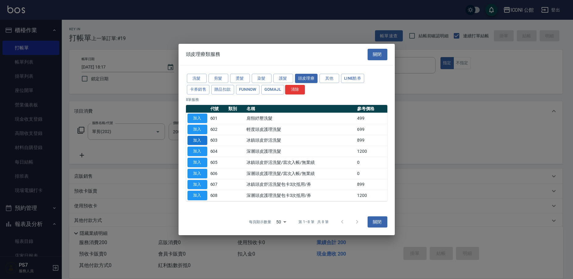
click at [202, 141] on button "加入" at bounding box center [198, 141] width 20 height 10
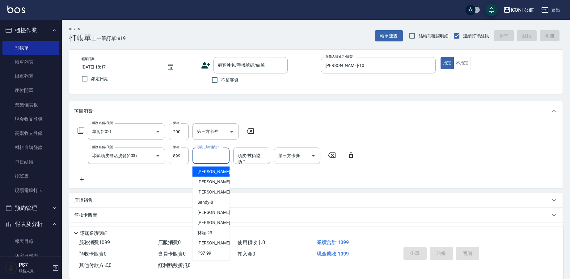
click at [207, 158] on input "頭皮-技術協助-1" at bounding box center [211, 155] width 32 height 11
click at [219, 226] on div "[PERSON_NAME] -21" at bounding box center [210, 223] width 37 height 10
type input "[PERSON_NAME]-21"
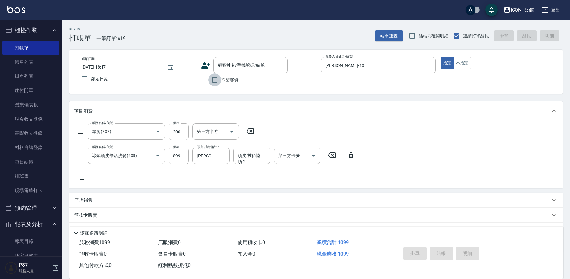
click at [216, 85] on input "不留客資" at bounding box center [214, 80] width 13 height 13
checkbox input "true"
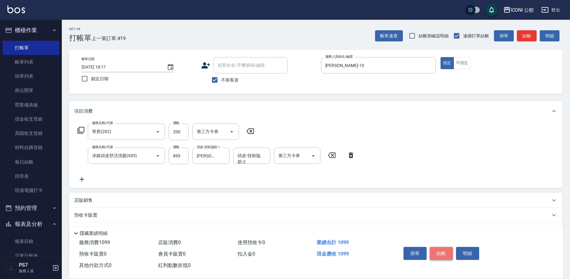
click at [442, 252] on button "結帳" at bounding box center [441, 253] width 23 height 13
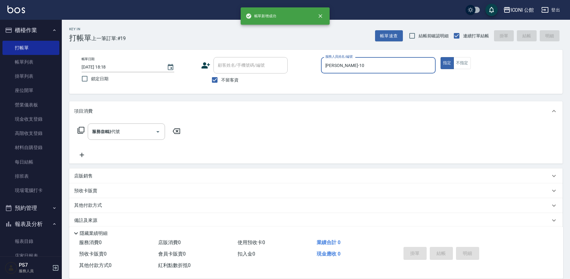
type input "[DATE] 18:18"
click at [335, 66] on input "服務人員姓名/編號" at bounding box center [378, 65] width 109 height 11
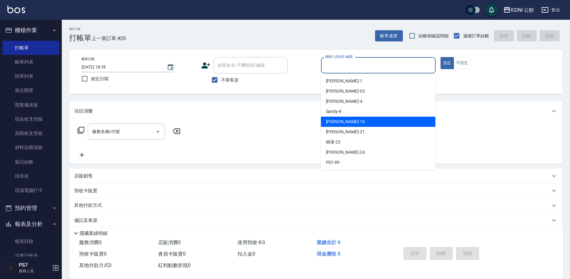
click at [353, 126] on div "[PERSON_NAME] -10" at bounding box center [378, 122] width 115 height 10
type input "[PERSON_NAME]-10"
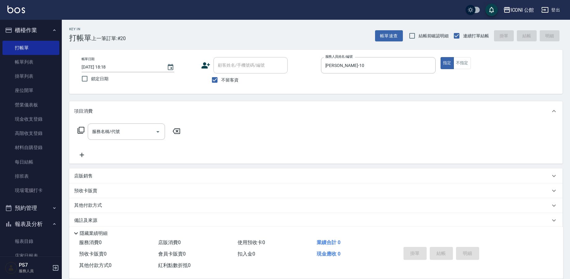
click at [79, 131] on icon at bounding box center [81, 130] width 7 height 7
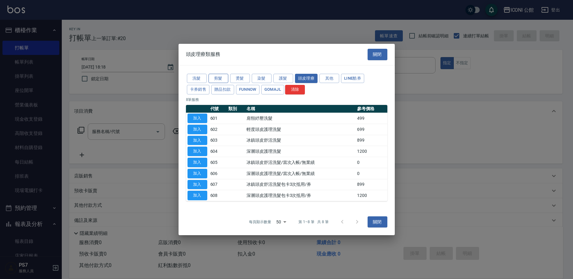
click at [219, 81] on button "剪髮" at bounding box center [219, 79] width 20 height 10
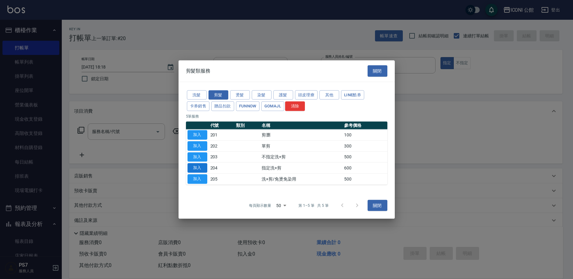
click at [206, 167] on button "加入" at bounding box center [198, 168] width 20 height 10
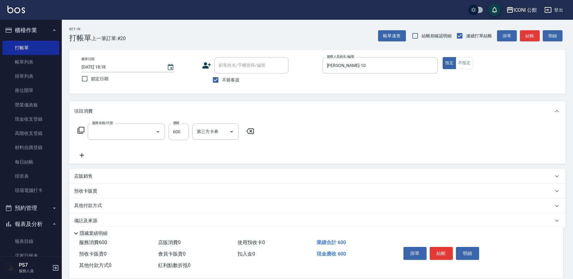
type input "指定洗+剪(204)"
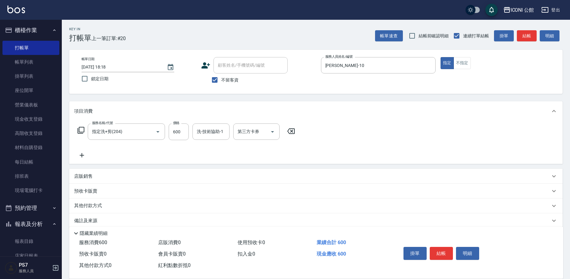
click at [76, 128] on div "服務名稱/代號 指定洗+剪(204) 服務名稱/代號 價格 600 價格 洗-技術協助-1 洗-技術協助-1 第三方卡券 第三方卡券" at bounding box center [186, 132] width 225 height 17
click at [82, 129] on icon at bounding box center [80, 130] width 7 height 7
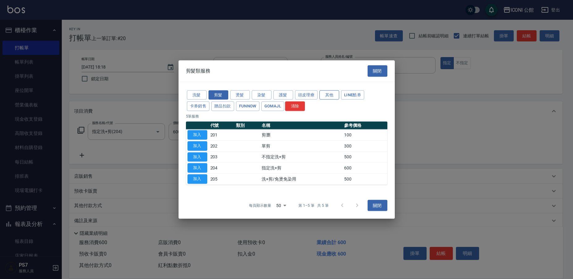
click at [331, 99] on button "其他" at bounding box center [329, 95] width 20 height 10
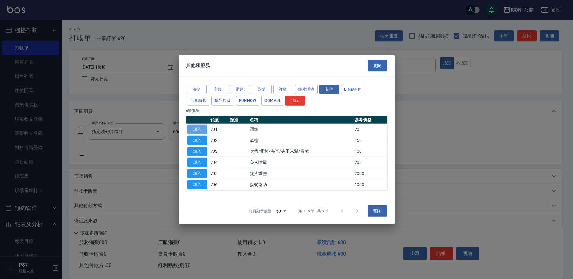
click at [196, 128] on button "加入" at bounding box center [198, 130] width 20 height 10
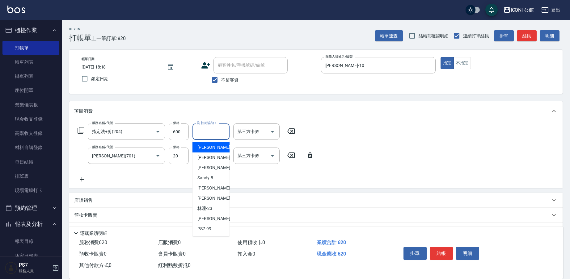
drag, startPoint x: 205, startPoint y: 134, endPoint x: 212, endPoint y: 160, distance: 26.2
click at [206, 135] on input "洗-技術協助-1" at bounding box center [211, 131] width 32 height 11
click at [213, 195] on div "[PERSON_NAME] -21" at bounding box center [210, 198] width 37 height 10
type input "[PERSON_NAME]-21"
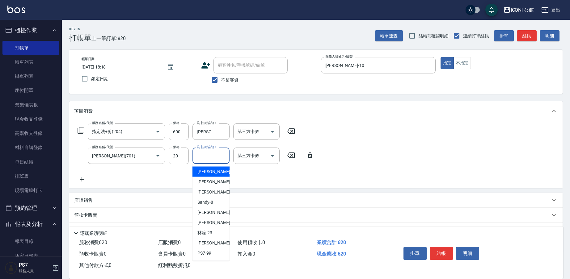
click at [207, 158] on input "洗-技術協助-1" at bounding box center [211, 155] width 32 height 11
click at [214, 227] on div "[PERSON_NAME] -21" at bounding box center [210, 223] width 37 height 10
type input "[PERSON_NAME]-21"
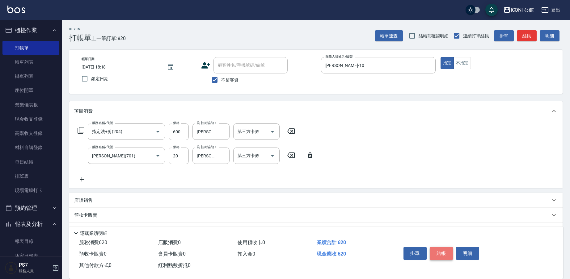
click at [447, 252] on button "結帳" at bounding box center [441, 253] width 23 height 13
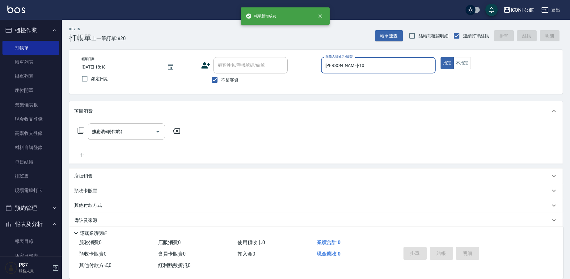
type input "[DATE] 18:19"
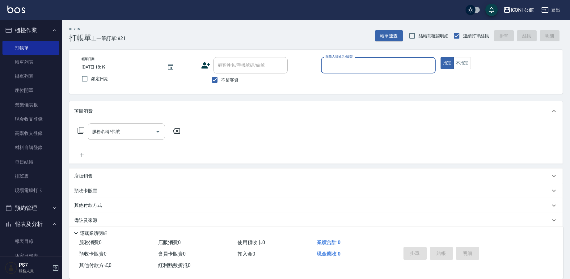
click at [365, 71] on div "服務人員姓名/編號" at bounding box center [378, 65] width 115 height 16
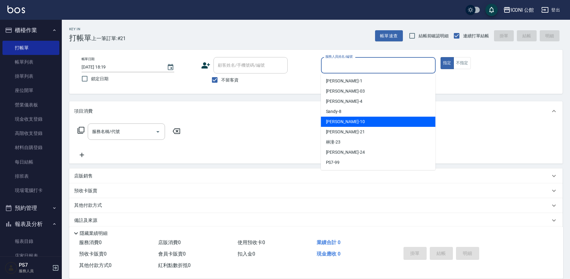
click at [366, 126] on div "[PERSON_NAME] -10" at bounding box center [378, 122] width 115 height 10
type input "[PERSON_NAME]-10"
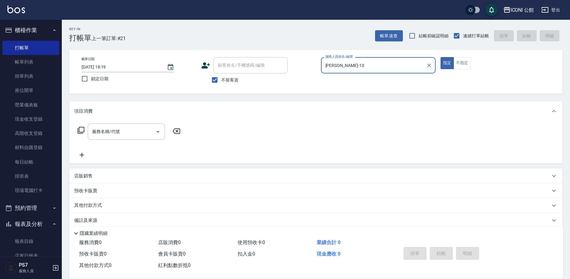
click at [80, 129] on icon at bounding box center [80, 130] width 7 height 7
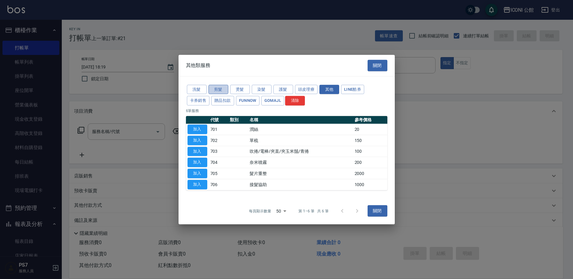
click at [215, 87] on button "剪髮" at bounding box center [219, 90] width 20 height 10
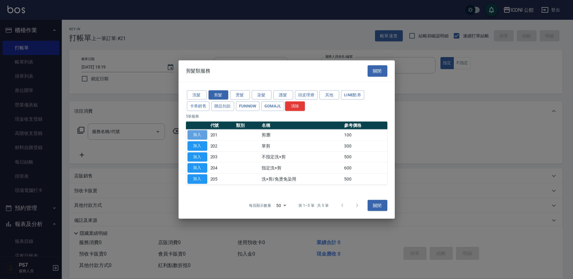
click at [202, 133] on button "加入" at bounding box center [198, 135] width 20 height 10
type input "剪瀏(201)"
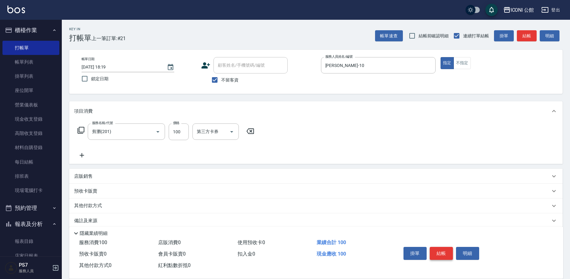
click at [441, 253] on button "結帳" at bounding box center [441, 253] width 23 height 13
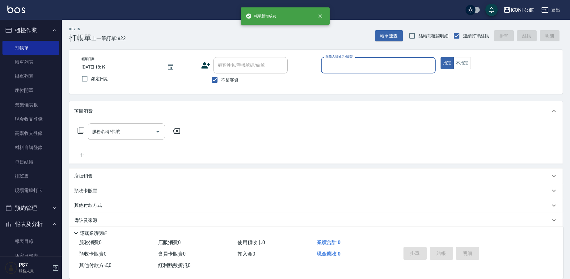
click at [335, 71] on input "服務人員姓名/編號" at bounding box center [378, 65] width 109 height 11
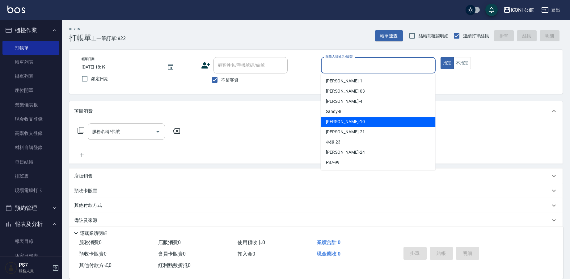
click at [340, 123] on span "[PERSON_NAME] -10" at bounding box center [345, 122] width 39 height 6
type input "[PERSON_NAME]-10"
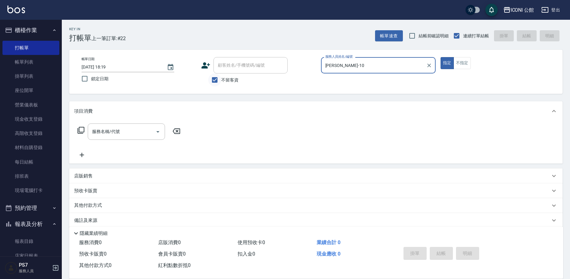
click at [218, 81] on input "不留客資" at bounding box center [214, 80] width 13 height 13
checkbox input "false"
click at [222, 59] on div "顧客姓名/手機號碼/編號" at bounding box center [250, 65] width 74 height 16
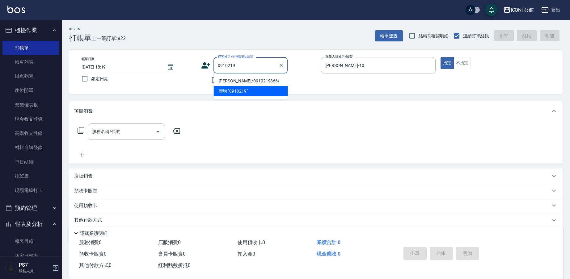
click at [228, 81] on li "[PERSON_NAME]/0910219866/" at bounding box center [251, 81] width 74 height 10
type input "[PERSON_NAME]/0910219866/"
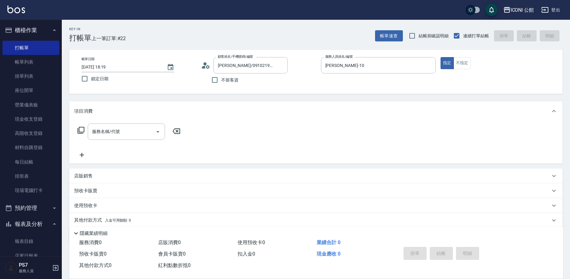
click at [87, 192] on p "預收卡販賣" at bounding box center [85, 191] width 23 height 6
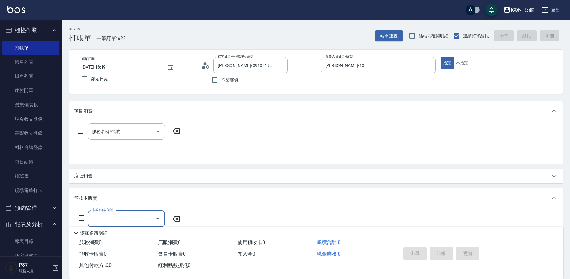
click at [105, 213] on div "卡券名稱/代號" at bounding box center [126, 219] width 77 height 16
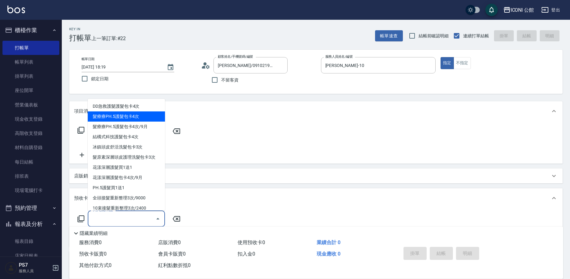
click at [120, 118] on span "髮療療PH.5護髮包卡4次" at bounding box center [126, 117] width 77 height 10
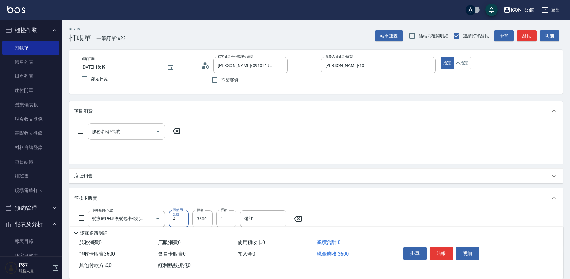
type input "髮療療PH.5護髮包卡4次(902)"
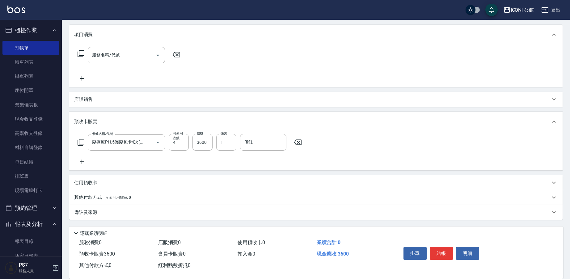
click at [98, 196] on p "其他付款方式 入金可用餘額: 0" at bounding box center [102, 197] width 57 height 7
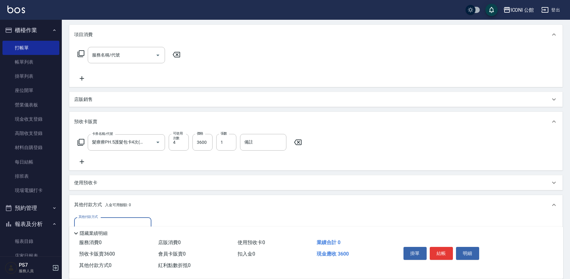
scroll to position [0, 0]
click at [120, 222] on input "其他付款方式" at bounding box center [113, 225] width 72 height 11
click at [122, 206] on span "信用卡" at bounding box center [112, 210] width 77 height 10
type input "信用卡"
type input "3600"
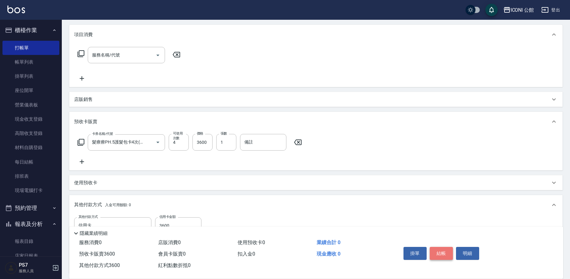
click at [441, 249] on button "結帳" at bounding box center [441, 253] width 23 height 13
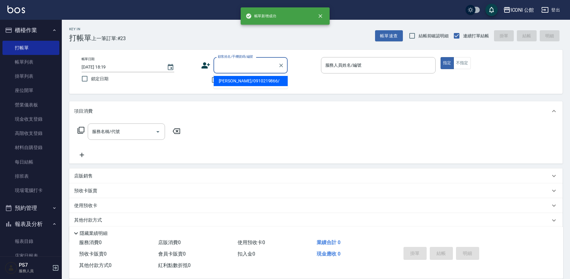
click at [230, 64] on input "顧客姓名/手機號碼/編號" at bounding box center [245, 65] width 59 height 11
click at [235, 78] on li "[PERSON_NAME]/0910219866/" at bounding box center [251, 81] width 74 height 10
type input "[PERSON_NAME]/0910219866/"
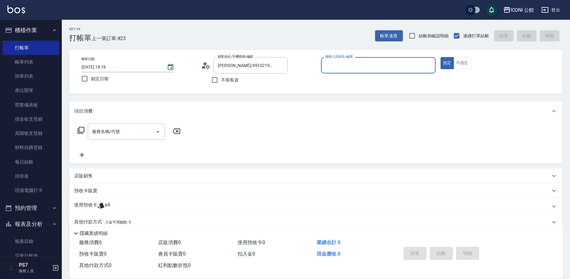
click at [338, 68] on input "服務人員姓名/編號" at bounding box center [378, 65] width 109 height 11
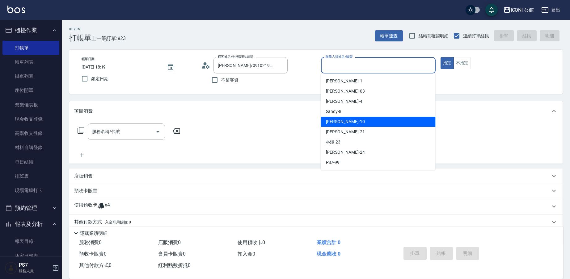
click at [335, 121] on span "[PERSON_NAME] -10" at bounding box center [345, 122] width 39 height 6
type input "[PERSON_NAME]-10"
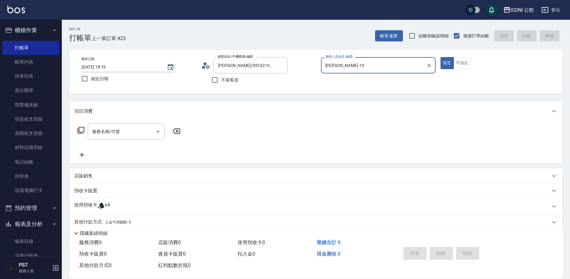
click at [79, 133] on icon at bounding box center [81, 130] width 7 height 7
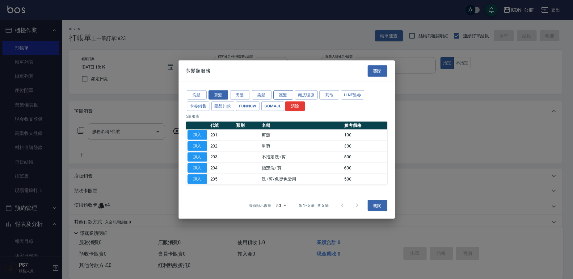
click at [284, 95] on button "護髮" at bounding box center [283, 95] width 20 height 10
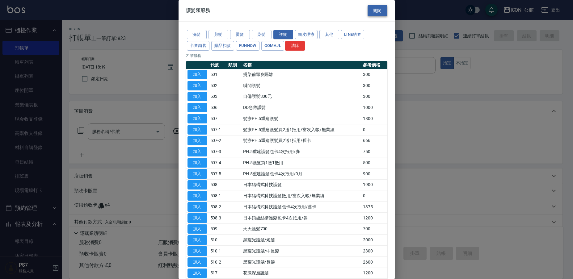
click at [373, 12] on button "關閉" at bounding box center [378, 10] width 20 height 11
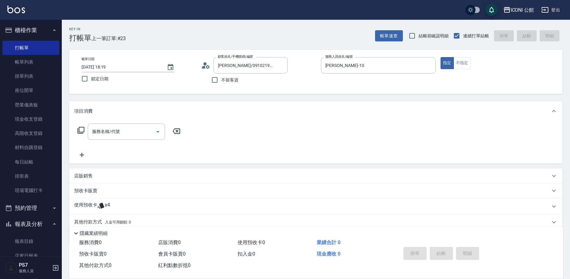
click at [81, 128] on icon at bounding box center [80, 130] width 7 height 7
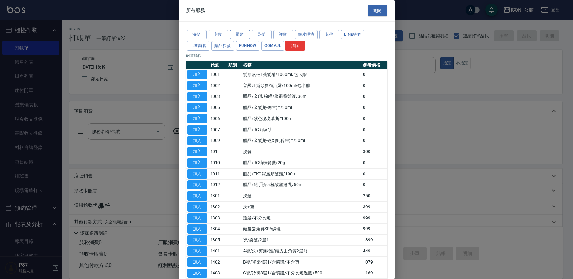
click at [239, 35] on button "燙髮" at bounding box center [240, 35] width 20 height 10
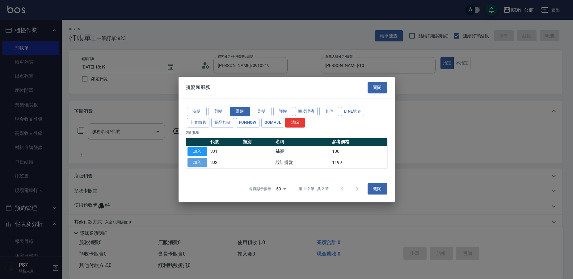
click at [200, 165] on button "加入" at bounding box center [198, 163] width 20 height 10
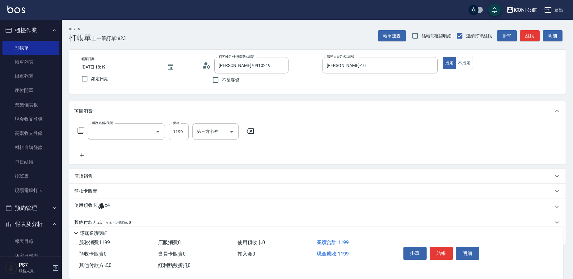
type input "設計燙髮(302)"
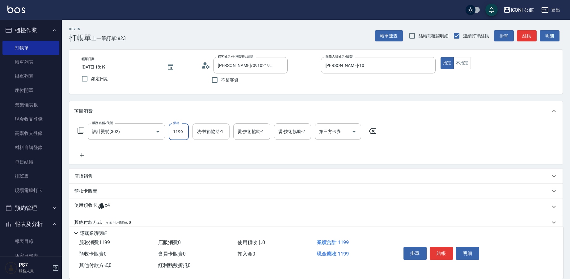
drag, startPoint x: 169, startPoint y: 129, endPoint x: 205, endPoint y: 138, distance: 37.0
click at [205, 138] on div "服務名稱/代號 設計燙髮(302) 服務名稱/代號 價格 1199 價格 洗-技術協助-1 洗-技術協助-1 燙-技術協助-1 燙-技術協助-1 燙-技術協助…" at bounding box center [227, 132] width 306 height 17
type input "1480"
type input "[PERSON_NAME]-21"
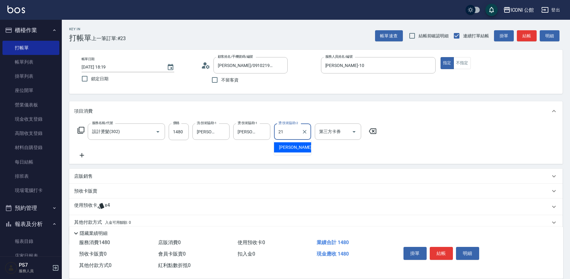
type input "[PERSON_NAME]-21"
click at [105, 206] on span "x4" at bounding box center [107, 206] width 5 height 9
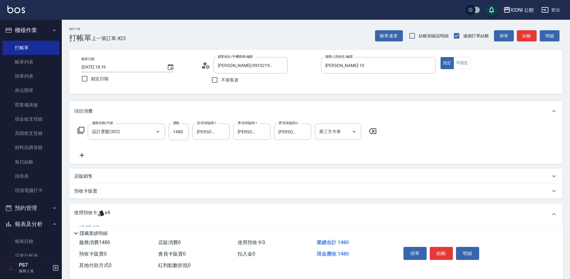
scroll to position [71, 0]
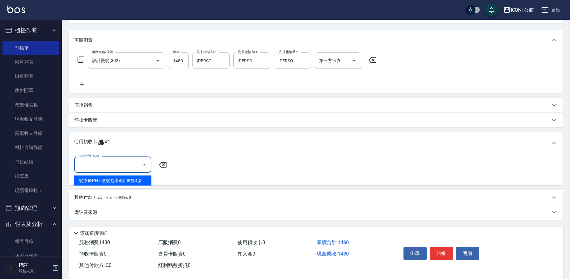
drag, startPoint x: 127, startPoint y: 166, endPoint x: 130, endPoint y: 172, distance: 7.2
click at [127, 166] on input "卡券代號/名稱" at bounding box center [108, 164] width 62 height 11
click at [131, 177] on div "髮療療PH.5護髮包卡4次 剩餘4張" at bounding box center [112, 181] width 77 height 10
type input "髮療療PH.5護髮包卡4次"
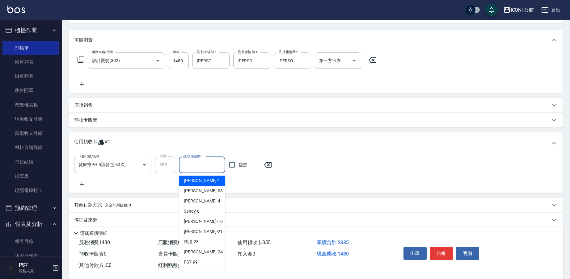
click at [204, 166] on input "護-技術協助-1" at bounding box center [202, 165] width 41 height 11
click at [212, 254] on div "[PERSON_NAME] -24" at bounding box center [202, 252] width 46 height 10
type input "[PERSON_NAME]-24"
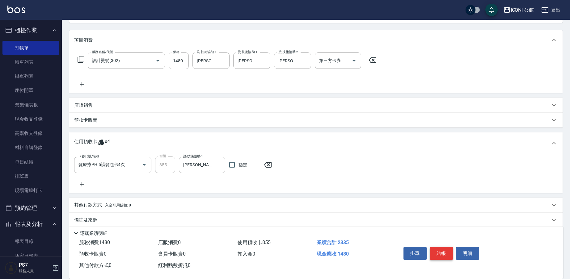
click at [443, 249] on button "結帳" at bounding box center [441, 253] width 23 height 13
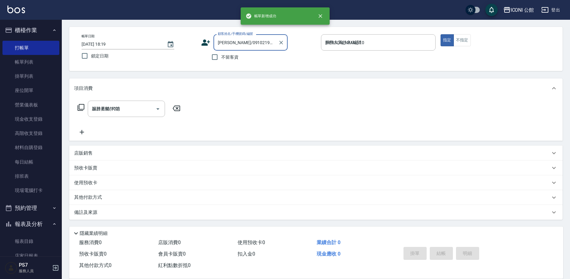
type input "[DATE] 18:20"
click at [29, 61] on link "帳單列表" at bounding box center [30, 62] width 57 height 14
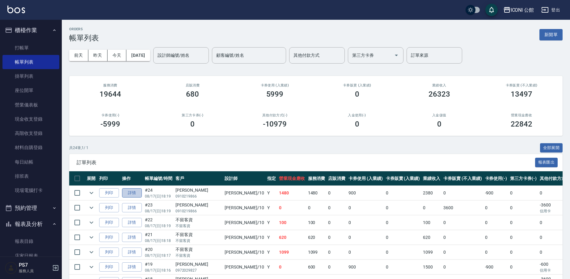
click at [129, 193] on link "詳情" at bounding box center [132, 193] width 20 height 10
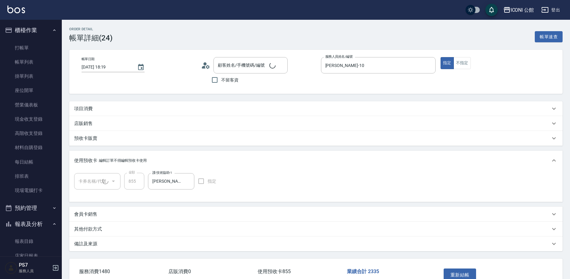
type input "[DATE] 18:19"
type input "[PERSON_NAME]-10"
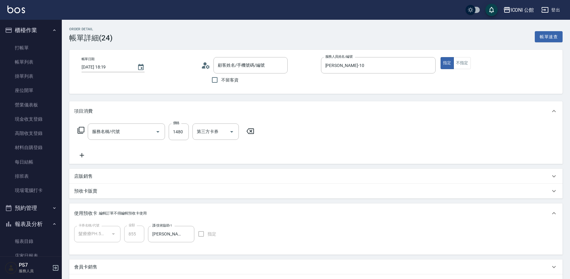
type input "髮療療PH.5護髮包卡4次(1/1)"
type input "[PERSON_NAME]/0910219866/"
type input "設計燙髮(302)"
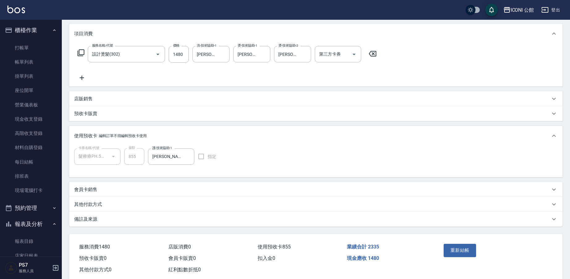
scroll to position [92, 0]
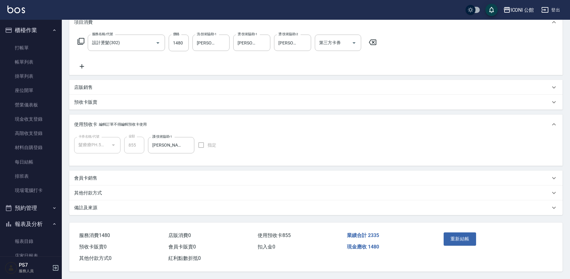
click at [91, 193] on p "其他付款方式" at bounding box center [88, 193] width 28 height 6
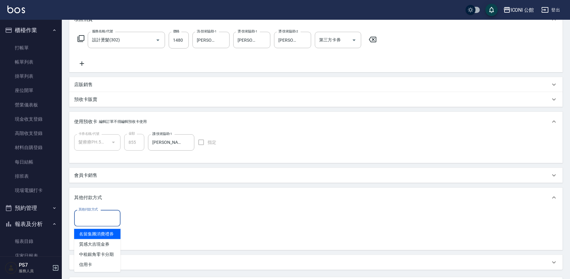
click at [97, 219] on input "其他付款方式" at bounding box center [97, 218] width 41 height 11
click at [93, 264] on span "信用卡" at bounding box center [97, 265] width 46 height 10
type input "信用卡"
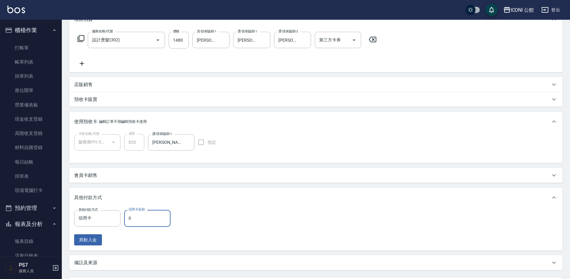
click at [149, 222] on input "0" at bounding box center [147, 218] width 46 height 17
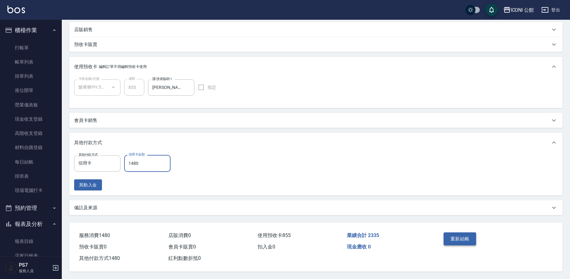
type input "1480"
click at [465, 239] on button "重新結帳" at bounding box center [460, 239] width 33 height 13
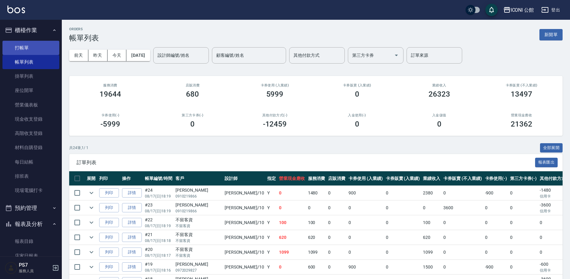
click at [35, 49] on link "打帳單" at bounding box center [30, 48] width 57 height 14
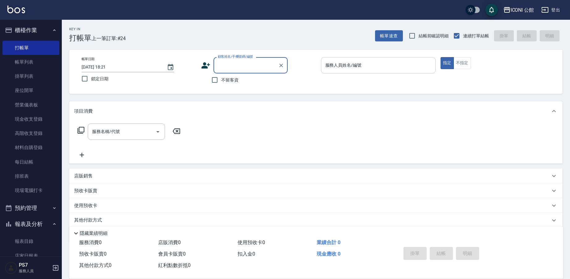
click at [343, 69] on input "服務人員姓名/編號" at bounding box center [378, 65] width 109 height 11
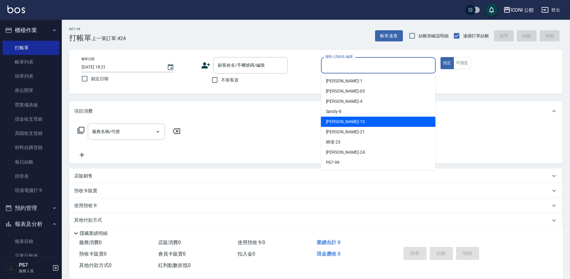
click at [356, 127] on div "[PERSON_NAME] -10" at bounding box center [378, 122] width 115 height 10
type input "[PERSON_NAME]-10"
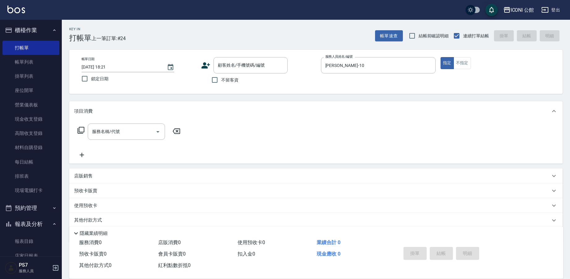
click at [83, 131] on icon at bounding box center [80, 130] width 7 height 7
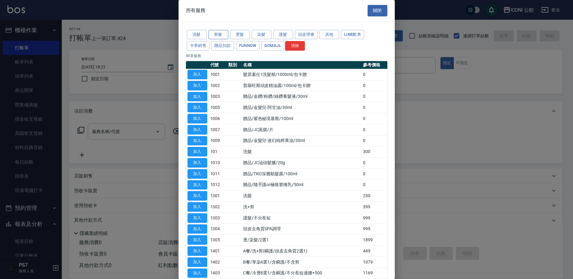
click at [217, 35] on button "剪髮" at bounding box center [219, 35] width 20 height 10
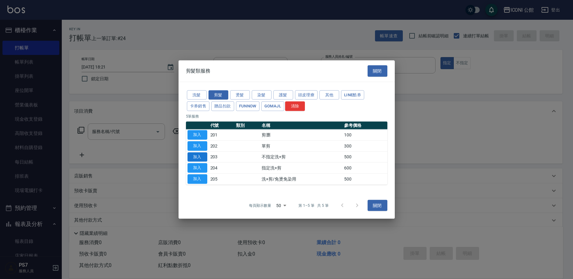
click at [192, 156] on button "加入" at bounding box center [198, 157] width 20 height 10
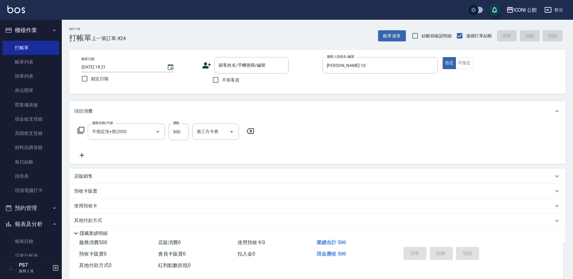
type input "不指定洗+剪(203)"
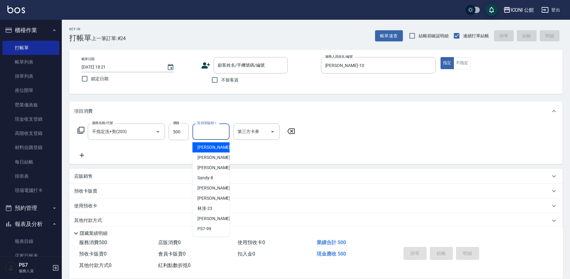
click at [205, 129] on input "洗-技術協助-1" at bounding box center [211, 131] width 32 height 11
click at [217, 206] on div "[PERSON_NAME] -23" at bounding box center [210, 209] width 37 height 10
type input "林潼-23"
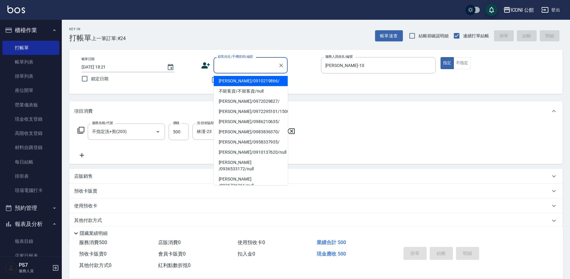
click at [233, 65] on input "顧客姓名/手機號碼/編號" at bounding box center [245, 65] width 59 height 11
click at [240, 82] on li "[PERSON_NAME]/0910219866/" at bounding box center [251, 81] width 74 height 10
type input "[PERSON_NAME]/0910219866/"
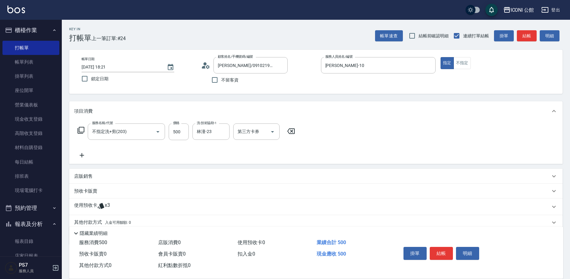
click at [103, 206] on icon at bounding box center [101, 206] width 6 height 6
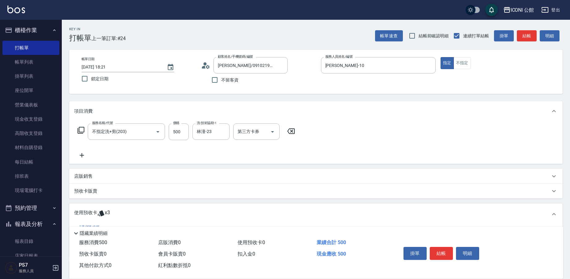
scroll to position [71, 0]
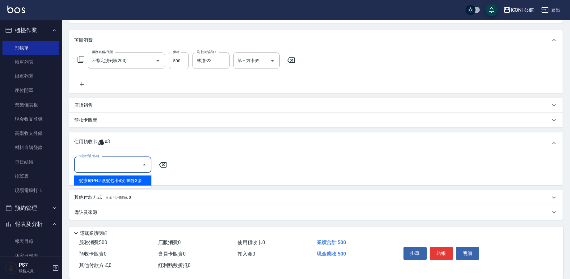
click at [127, 162] on input "卡券代號/名稱" at bounding box center [108, 164] width 62 height 11
click at [134, 178] on div "髮療療PH.5護髮包卡4次 剩餘3張" at bounding box center [112, 181] width 77 height 10
type input "髮療療PH.5護髮包卡4次"
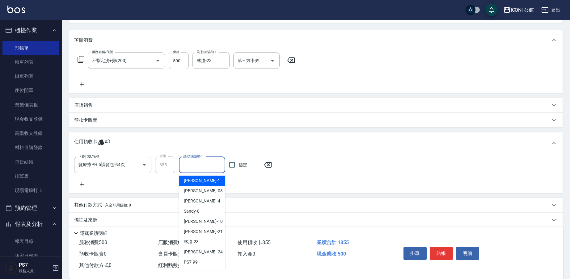
click at [187, 161] on input "護-技術協助-1" at bounding box center [202, 165] width 41 height 11
click at [205, 245] on div "[PERSON_NAME] -23" at bounding box center [202, 242] width 46 height 10
type input "林潼-23"
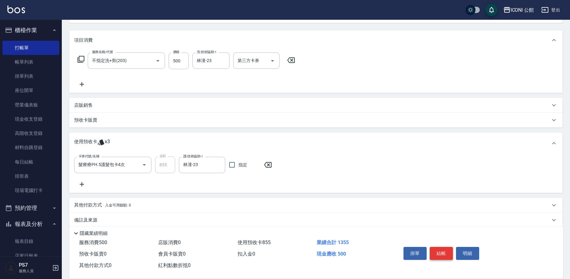
click at [440, 254] on button "結帳" at bounding box center [441, 253] width 23 height 13
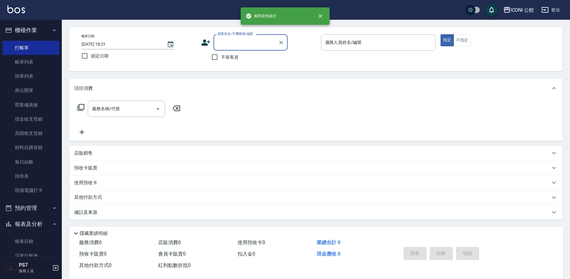
scroll to position [23, 0]
click at [35, 65] on link "帳單列表" at bounding box center [30, 62] width 57 height 14
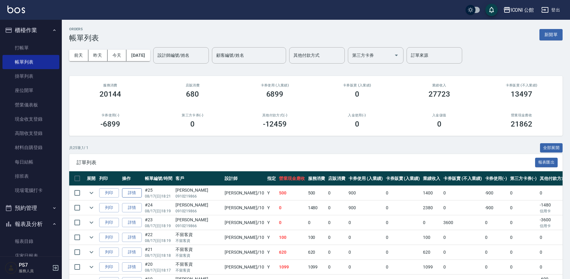
click at [126, 192] on link "詳情" at bounding box center [132, 193] width 20 height 10
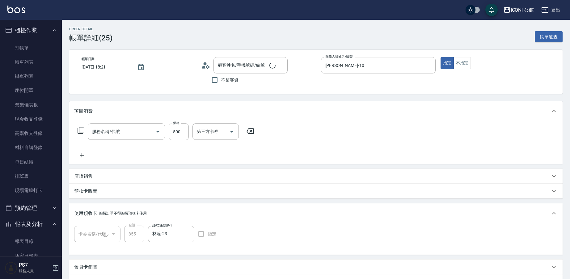
type input "[PERSON_NAME]-10"
type input "[PERSON_NAME]/0910219866/"
type input "髮療療PH.5護髮包卡4次(1/1)"
type input "不指定洗+剪(203)"
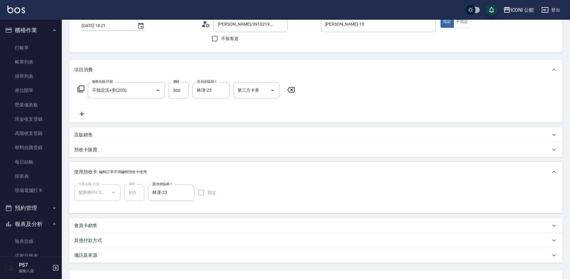
scroll to position [92, 0]
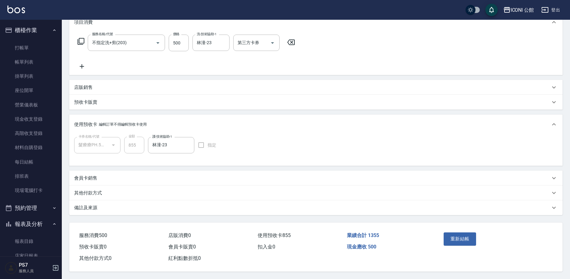
drag, startPoint x: 91, startPoint y: 191, endPoint x: 112, endPoint y: 204, distance: 24.4
click at [91, 191] on p "其他付款方式" at bounding box center [88, 193] width 28 height 6
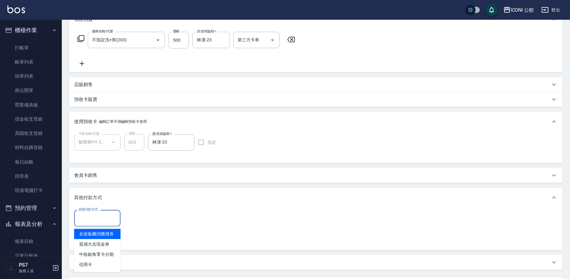
drag, startPoint x: 98, startPoint y: 220, endPoint x: 105, endPoint y: 235, distance: 16.5
click at [98, 220] on input "其他付款方式" at bounding box center [97, 218] width 41 height 11
drag, startPoint x: 105, startPoint y: 262, endPoint x: 126, endPoint y: 245, distance: 27.3
click at [105, 262] on span "信用卡" at bounding box center [97, 265] width 46 height 10
type input "信用卡"
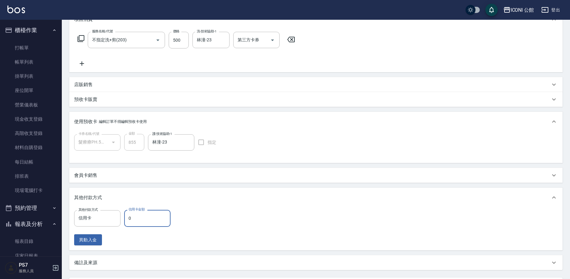
click at [147, 217] on input "0" at bounding box center [147, 218] width 46 height 17
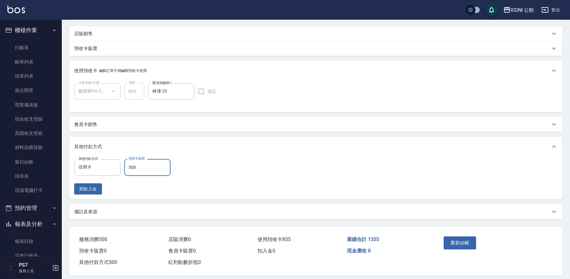
scroll to position [149, 0]
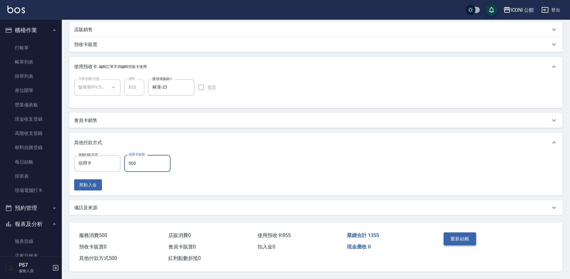
type input "500"
click at [474, 240] on button "重新結帳" at bounding box center [460, 239] width 33 height 13
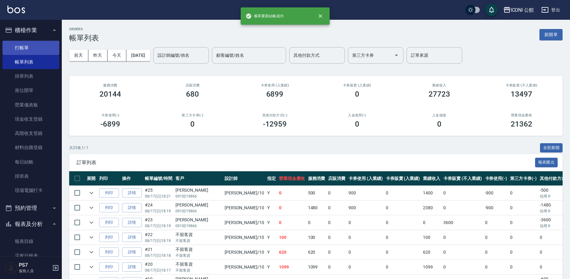
click at [30, 46] on link "打帳單" at bounding box center [30, 48] width 57 height 14
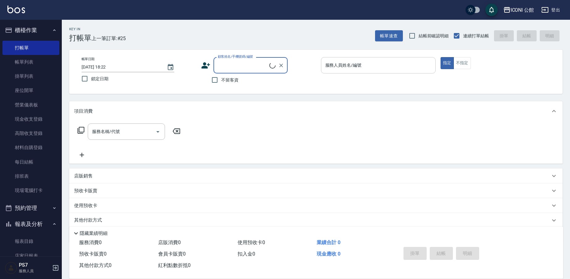
click at [338, 67] on input "服務人員姓名/編號" at bounding box center [378, 65] width 109 height 11
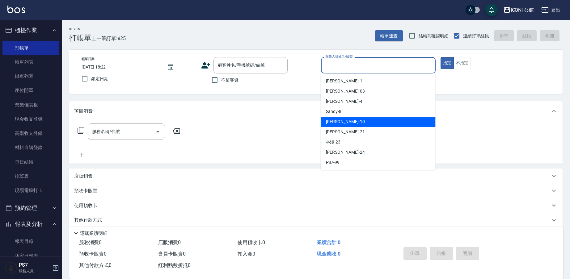
click at [339, 119] on span "[PERSON_NAME] -10" at bounding box center [345, 122] width 39 height 6
type input "[PERSON_NAME]-10"
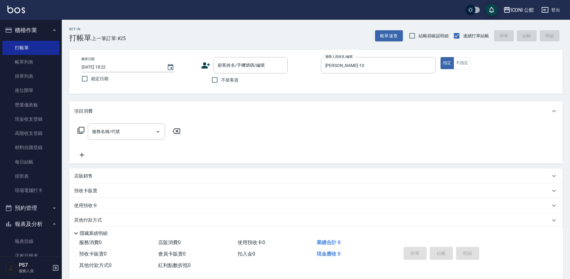
click at [83, 132] on icon at bounding box center [81, 130] width 7 height 7
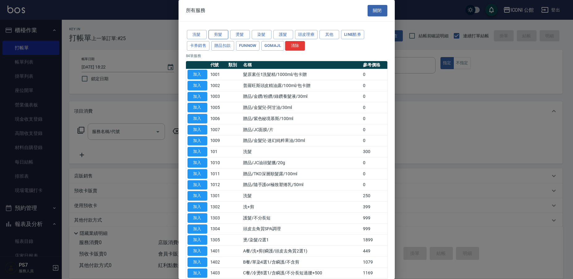
click at [217, 37] on button "剪髮" at bounding box center [219, 35] width 20 height 10
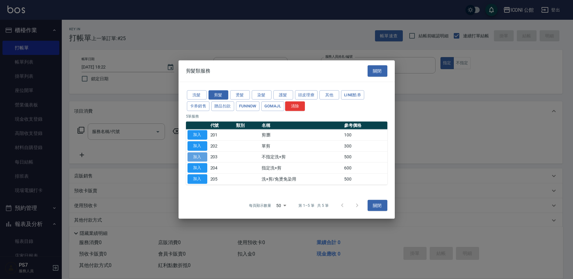
click at [190, 155] on button "加入" at bounding box center [198, 157] width 20 height 10
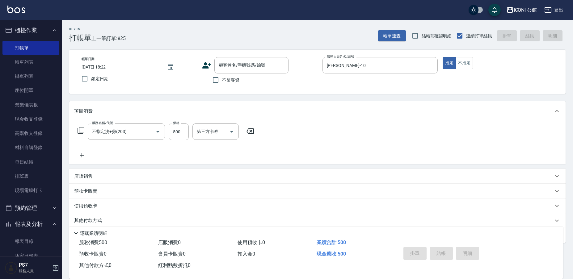
type input "不指定洗+剪(203)"
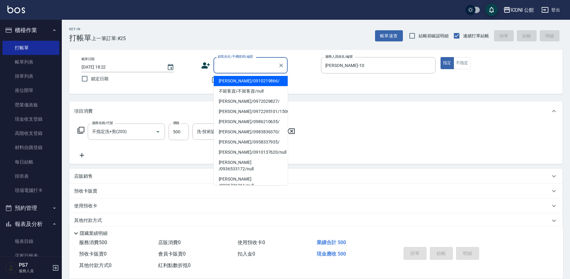
click at [241, 70] on input "顧客姓名/手機號碼/編號" at bounding box center [245, 65] width 59 height 11
drag, startPoint x: 242, startPoint y: 82, endPoint x: 214, endPoint y: 141, distance: 65.6
click at [242, 82] on li "[PERSON_NAME]/0910219866/" at bounding box center [251, 81] width 74 height 10
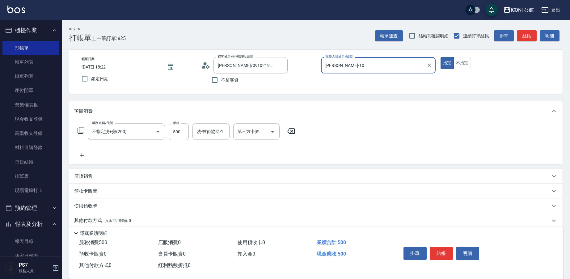
type input "[PERSON_NAME]/0910219866/"
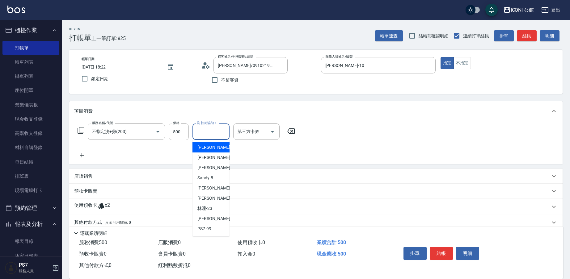
click at [212, 131] on input "洗-技術協助-1" at bounding box center [211, 131] width 32 height 11
click at [216, 209] on div "[PERSON_NAME] -23" at bounding box center [210, 209] width 37 height 10
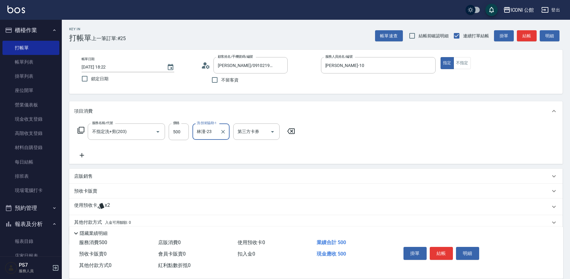
type input "林潼-23"
drag, startPoint x: 104, startPoint y: 207, endPoint x: 114, endPoint y: 208, distance: 9.6
click at [104, 207] on icon at bounding box center [100, 205] width 7 height 7
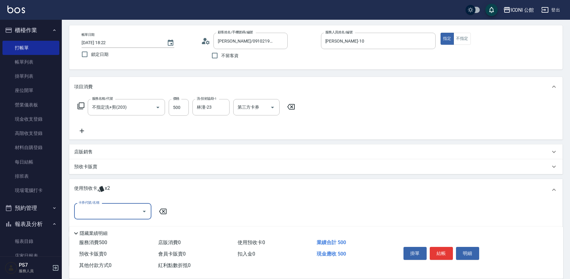
scroll to position [71, 0]
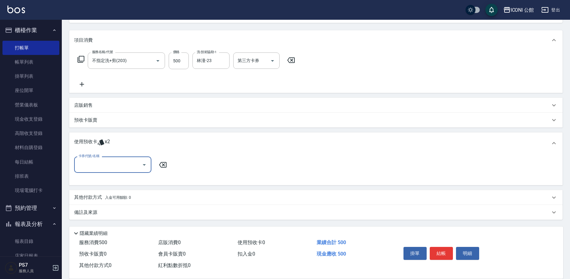
click at [119, 169] on input "卡券代號/名稱" at bounding box center [108, 164] width 62 height 11
click at [118, 181] on div "髮療療PH.5護髮包卡4次 剩餘2張" at bounding box center [112, 181] width 77 height 10
type input "髮療療PH.5護髮包卡4次"
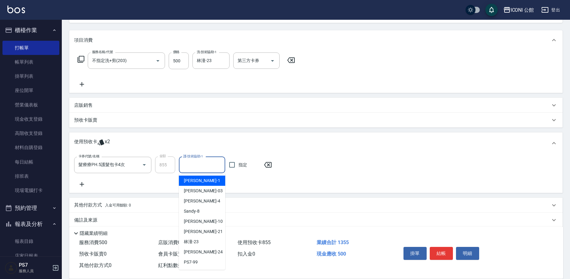
click at [186, 162] on input "護-技術協助-1" at bounding box center [202, 165] width 41 height 11
click at [209, 243] on div "[PERSON_NAME] -23" at bounding box center [202, 242] width 46 height 10
type input "林潼-23"
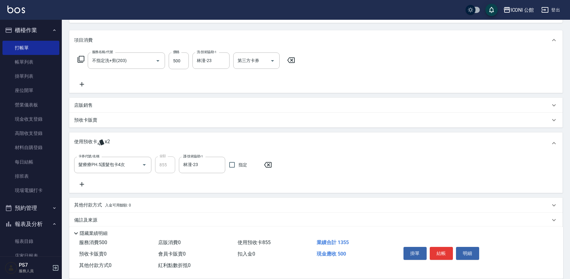
drag, startPoint x: 93, startPoint y: 203, endPoint x: 104, endPoint y: 214, distance: 15.9
click at [93, 203] on p "其他付款方式 入金可用餘額: 0" at bounding box center [102, 205] width 57 height 7
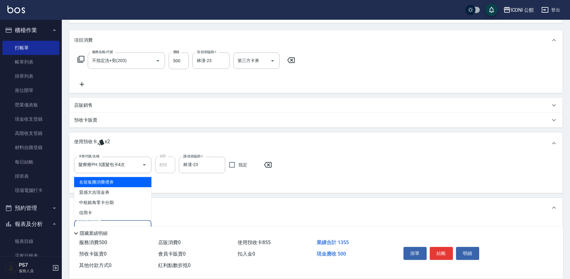
click at [109, 224] on input "其他付款方式" at bounding box center [113, 228] width 72 height 11
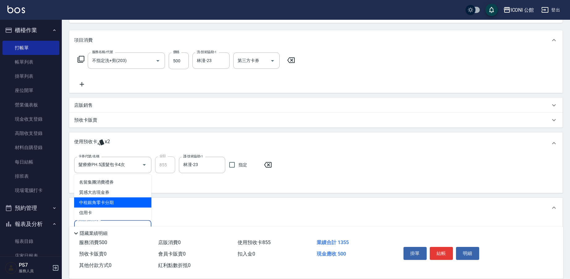
drag, startPoint x: 108, startPoint y: 207, endPoint x: 112, endPoint y: 214, distance: 7.9
click at [108, 207] on span "中租銀角零卡分期" at bounding box center [112, 203] width 77 height 10
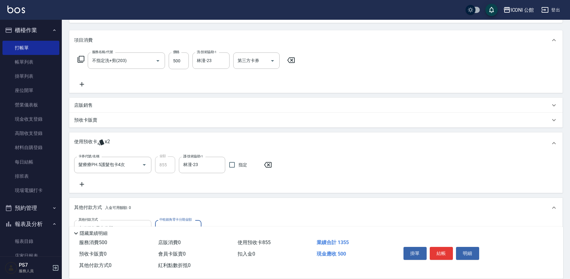
click at [109, 221] on div "中租銀角零卡分期 其他付款方式" at bounding box center [112, 228] width 77 height 16
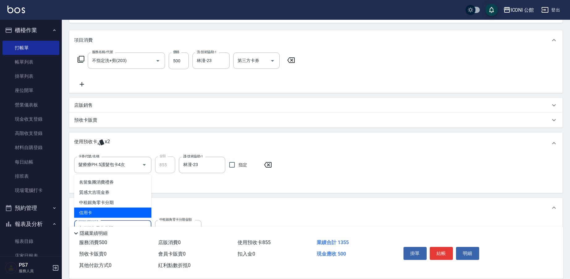
click at [109, 212] on span "信用卡" at bounding box center [112, 213] width 77 height 10
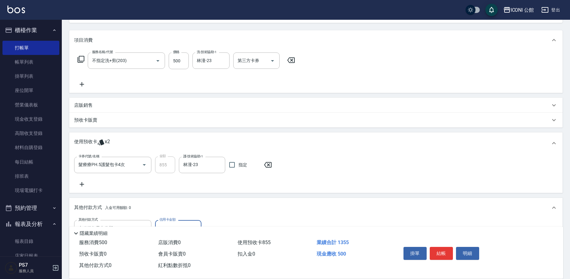
type input "信用卡"
click at [162, 222] on input "0" at bounding box center [178, 228] width 46 height 17
type input "500"
click at [451, 253] on button "結帳" at bounding box center [441, 253] width 23 height 13
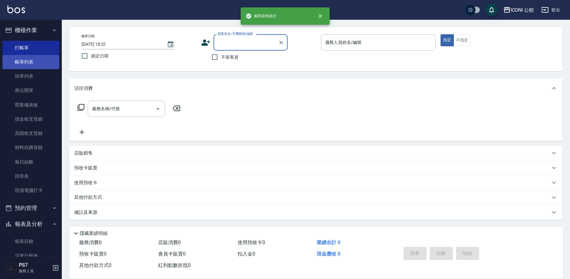
scroll to position [0, 0]
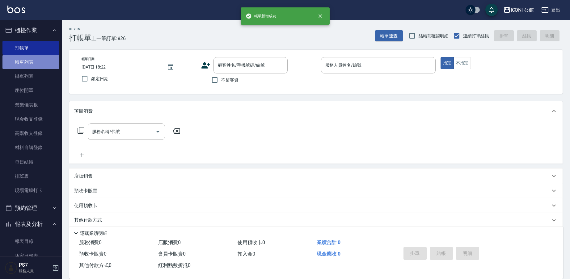
click at [36, 61] on link "帳單列表" at bounding box center [30, 62] width 57 height 14
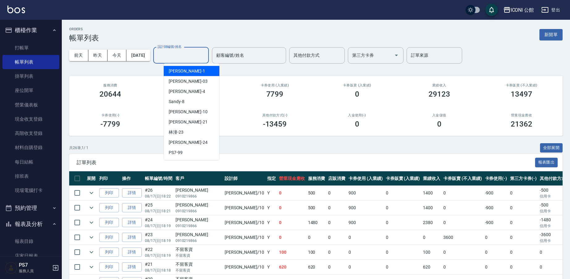
click at [195, 56] on input "設計師編號/姓名" at bounding box center [181, 55] width 50 height 11
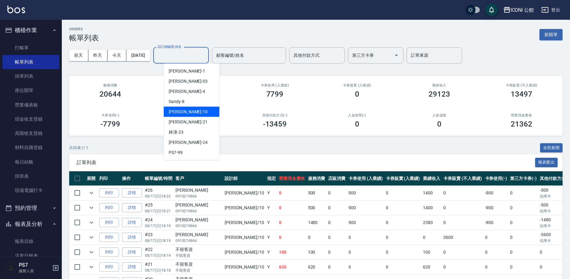
click at [177, 114] on span "[PERSON_NAME] -10" at bounding box center [188, 112] width 39 height 6
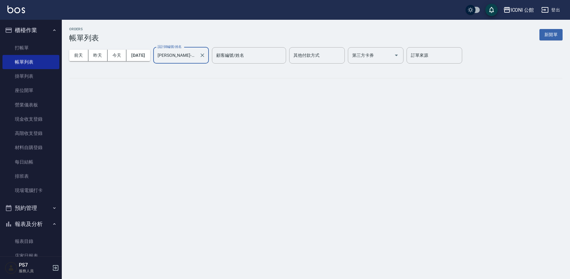
type input "[PERSON_NAME]-10"
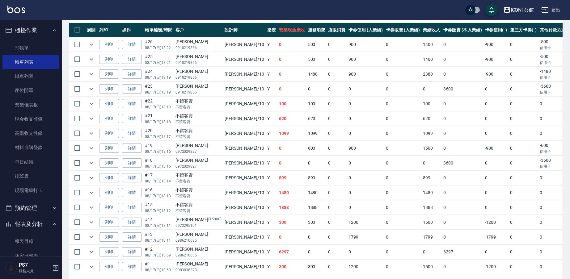
scroll to position [141, 0]
